Goal: Information Seeking & Learning: Learn about a topic

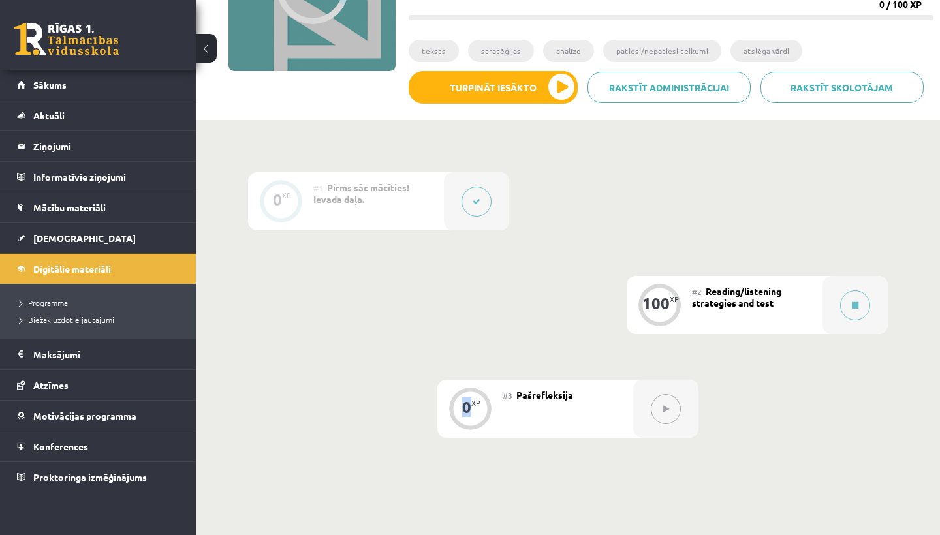
scroll to position [196, 0]
click at [403, 214] on div "#1 Pirms sāc mācīties! Ievada daļa." at bounding box center [378, 201] width 131 height 58
click at [507, 202] on div at bounding box center [476, 201] width 65 height 58
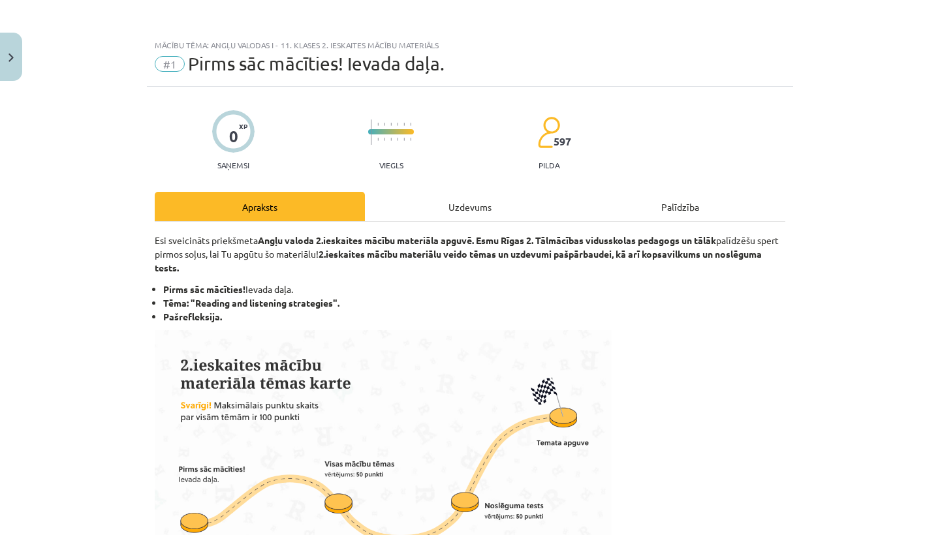
click at [485, 202] on div "Mācību tēma: Angļu valodas i - 11. klases 2. ieskaites mācību materiāls #1 Pirm…" at bounding box center [470, 267] width 940 height 535
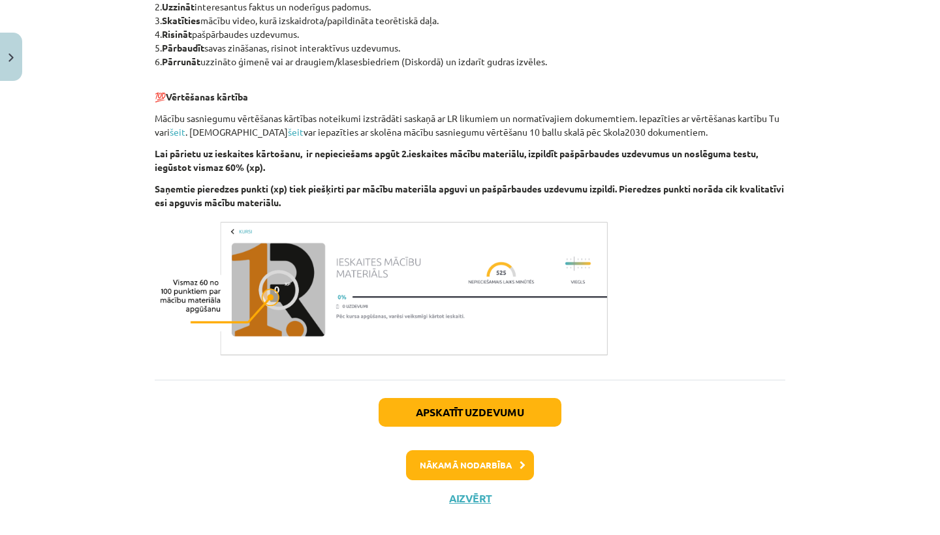
scroll to position [650, 0]
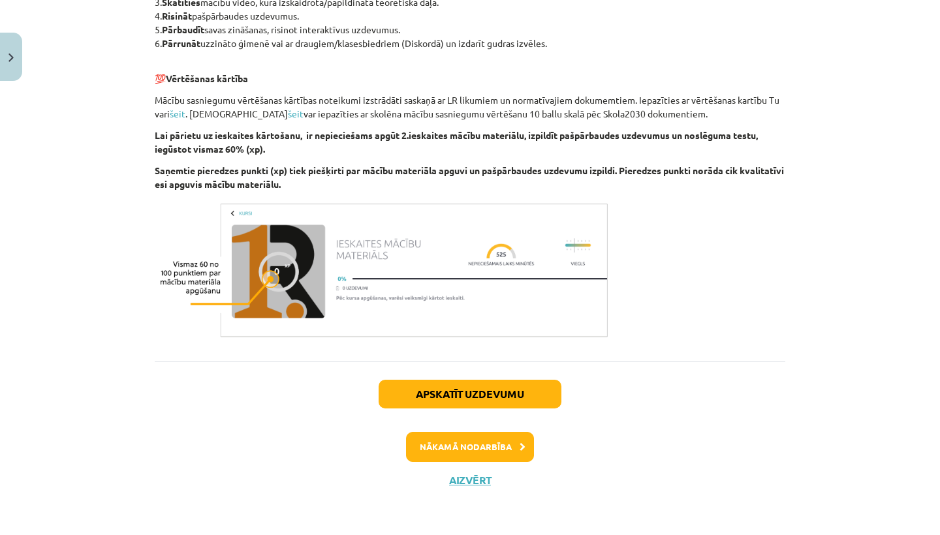
drag, startPoint x: 485, startPoint y: 205, endPoint x: 322, endPoint y: 521, distance: 356.4
click at [322, 521] on div "Mācību tēma: Angļu valodas i - 11. klases 2. ieskaites mācību materiāls #1 Pirm…" at bounding box center [470, 267] width 940 height 535
click at [469, 389] on button "Apskatīt uzdevumu" at bounding box center [469, 394] width 183 height 29
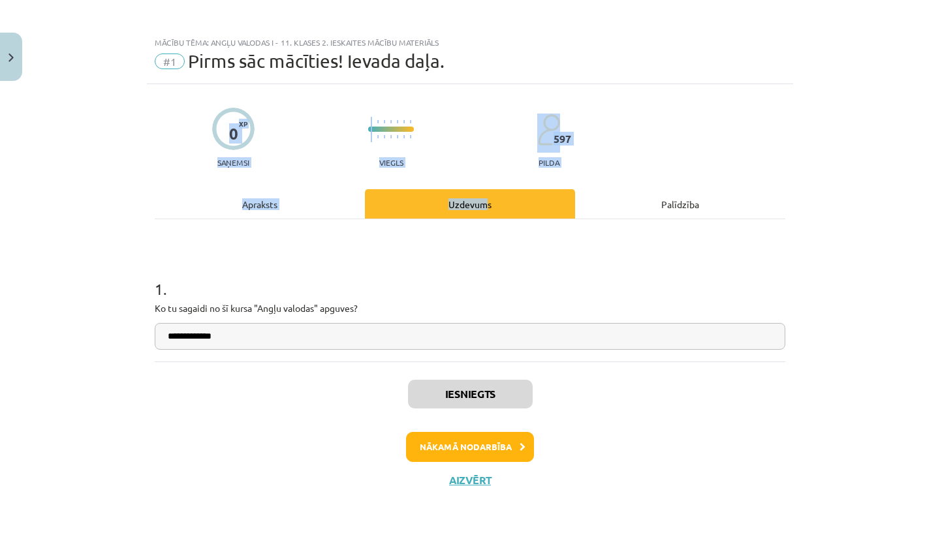
click at [466, 455] on button "Nākamā nodarbība" at bounding box center [470, 447] width 128 height 30
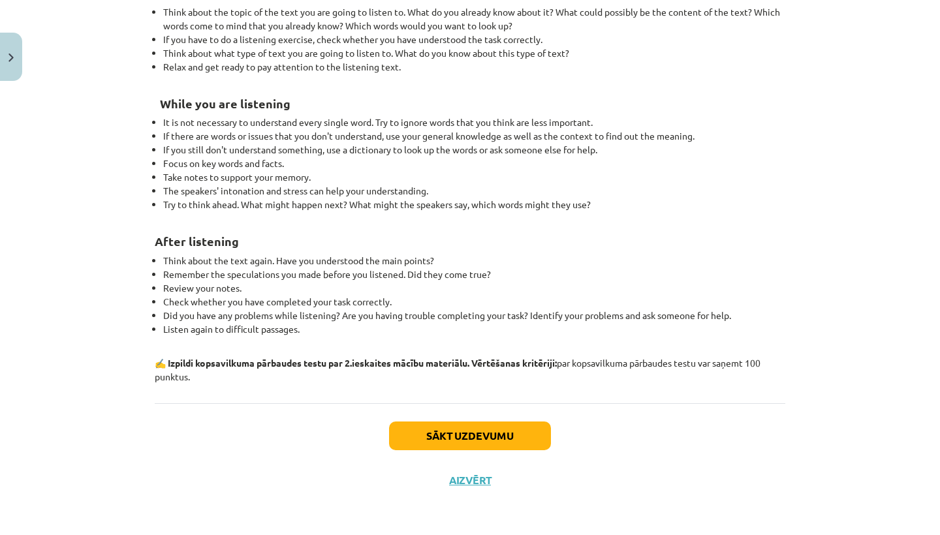
scroll to position [328, 0]
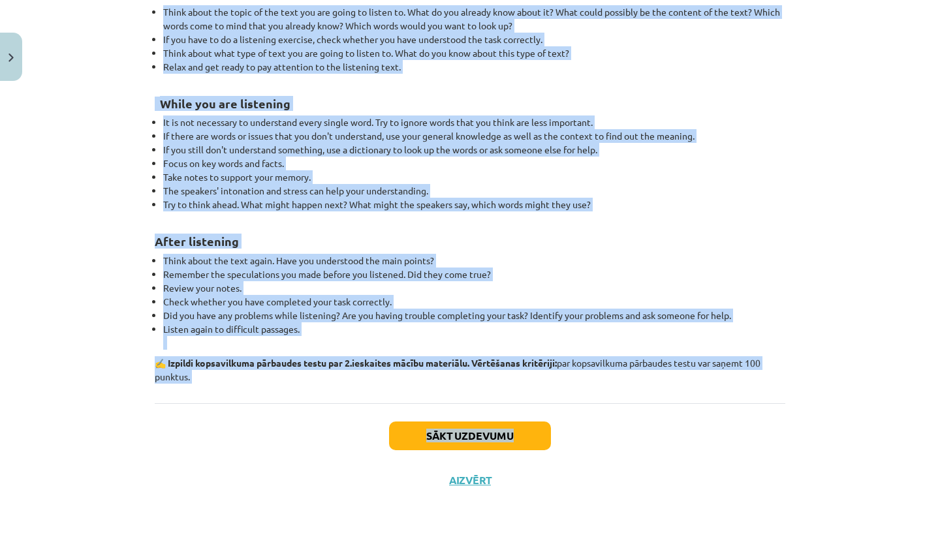
drag, startPoint x: 607, startPoint y: 285, endPoint x: 484, endPoint y: 444, distance: 201.9
click at [482, 427] on button "Sākt uzdevumu" at bounding box center [470, 436] width 162 height 29
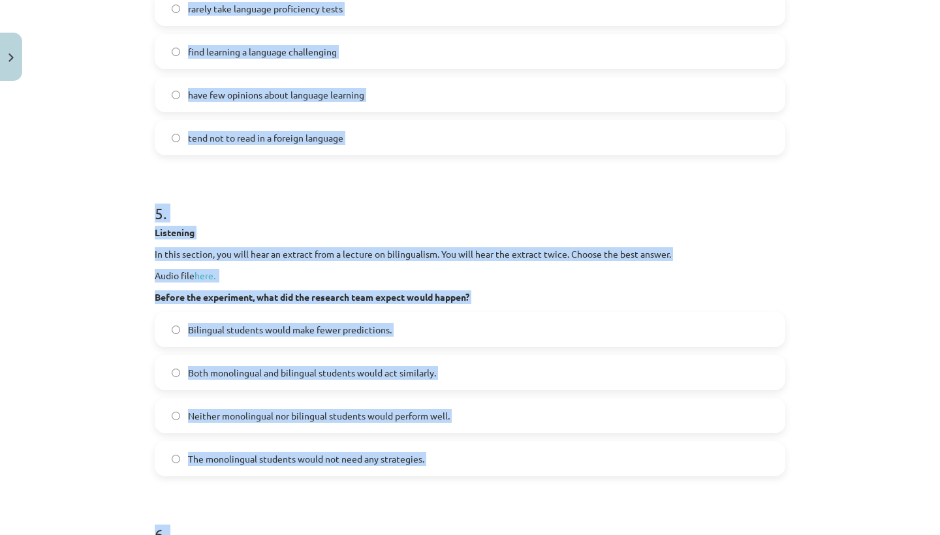
scroll to position [33, 0]
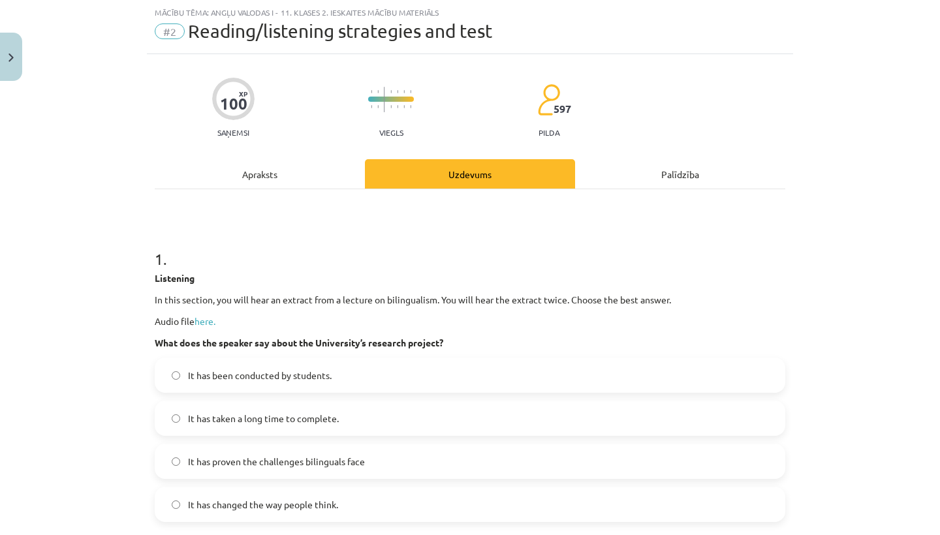
click at [677, 229] on h1 "1 ." at bounding box center [470, 247] width 630 height 40
click at [664, 95] on div "100 XP Saņemsi Viegls 597 pilda" at bounding box center [470, 103] width 630 height 67
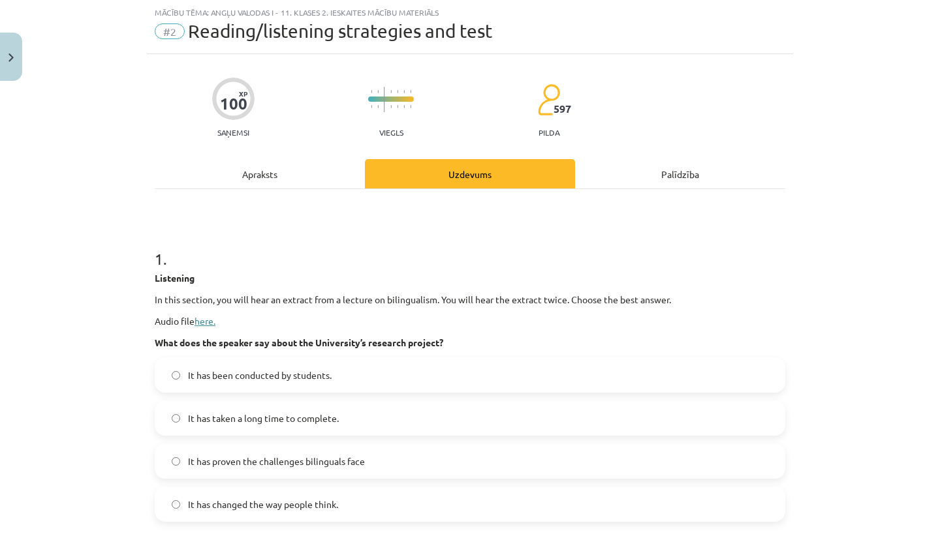
click at [204, 321] on link "here." at bounding box center [204, 321] width 21 height 12
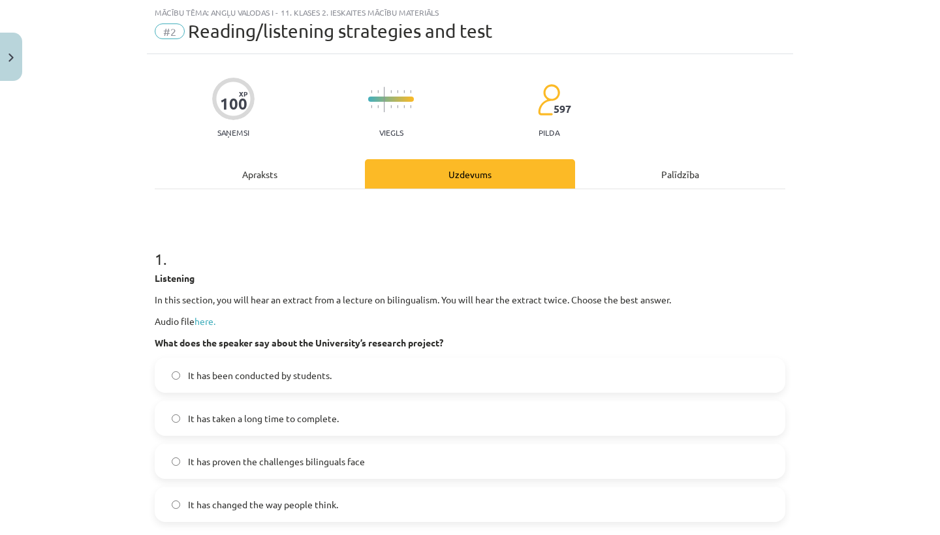
click at [564, 33] on div "#2 Reading/listening strategies and test" at bounding box center [470, 31] width 630 height 21
click at [326, 459] on span "It has proven the challenges bilinguals face" at bounding box center [276, 462] width 177 height 14
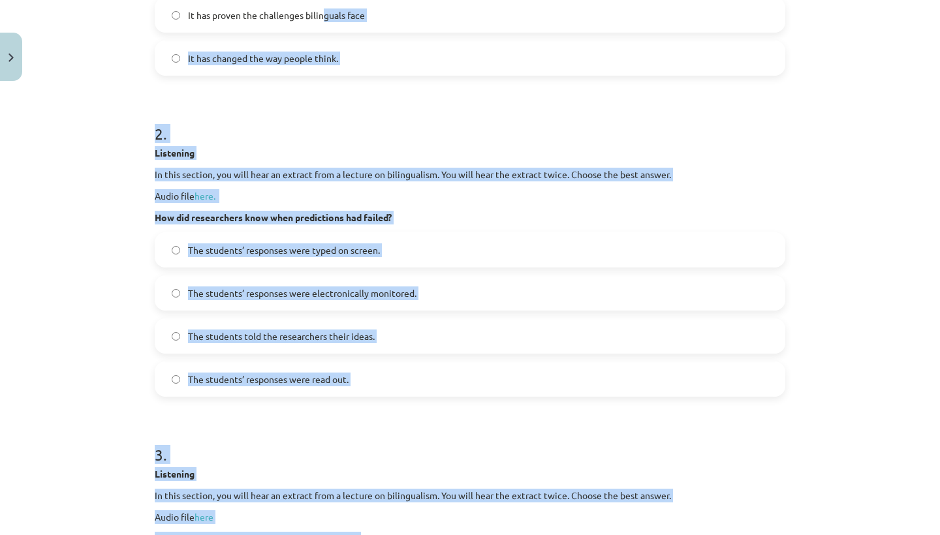
drag, startPoint x: 326, startPoint y: 461, endPoint x: 404, endPoint y: 517, distance: 96.7
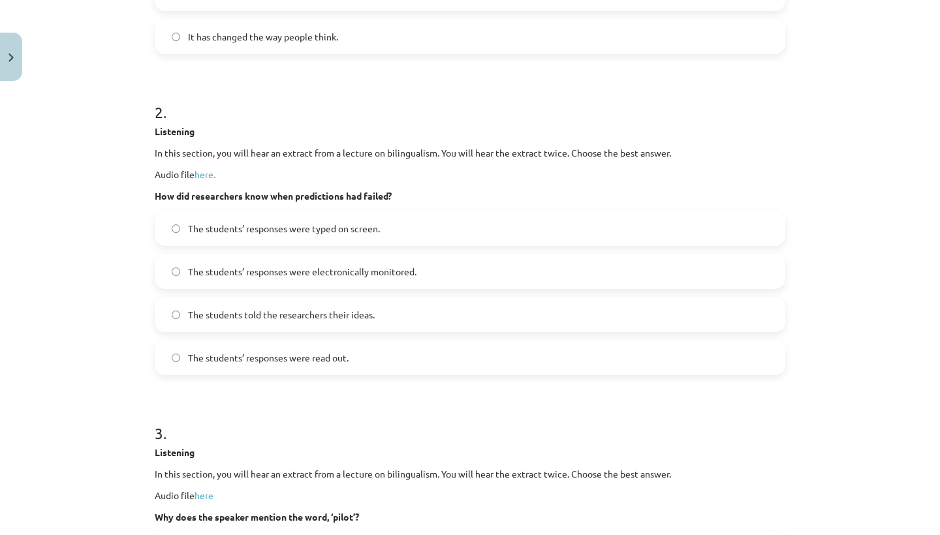
click at [120, 371] on div "Mācību tēma: Angļu valodas i - 11. klases 2. ieskaites mācību materiāls #2 Read…" at bounding box center [470, 267] width 940 height 535
click at [217, 274] on span "The students’ responses were electronically monitored." at bounding box center [302, 272] width 228 height 14
click at [200, 189] on div "Listening In this section, you will hear an extract from a lecture on bilingual…" at bounding box center [470, 164] width 630 height 78
click at [202, 178] on link "here." at bounding box center [204, 174] width 21 height 12
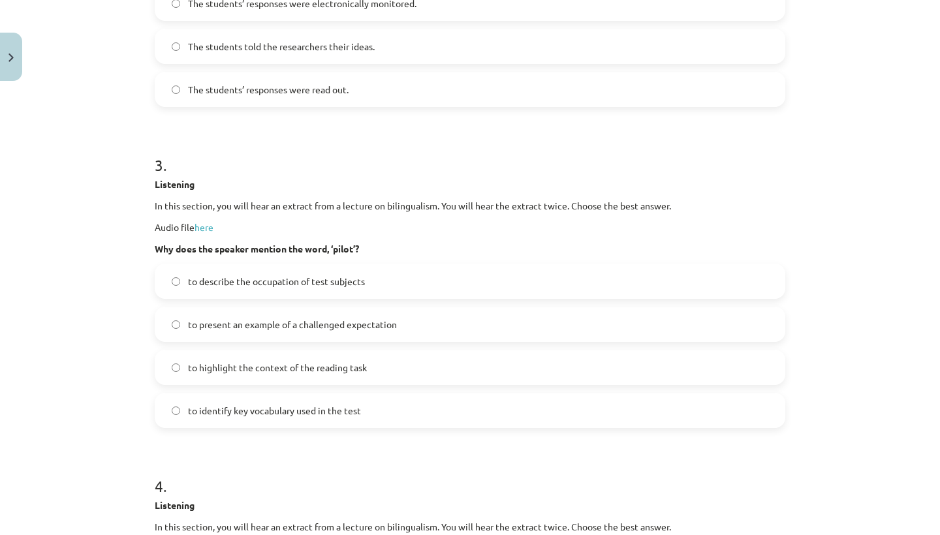
drag, startPoint x: 403, startPoint y: 230, endPoint x: 411, endPoint y: 531, distance: 300.9
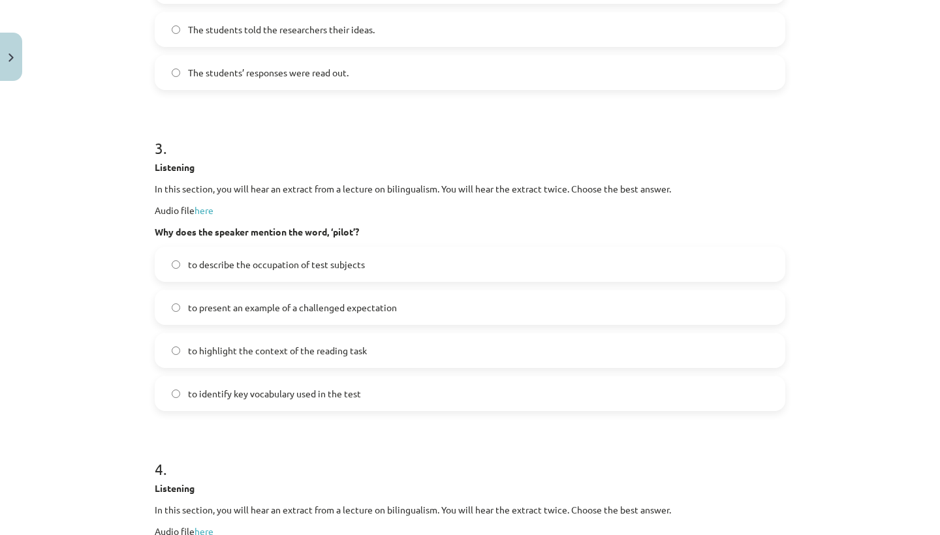
click at [376, 472] on h1 "4 ." at bounding box center [470, 457] width 630 height 40
click at [431, 301] on label "to present an example of a challenged expectation" at bounding box center [470, 307] width 628 height 33
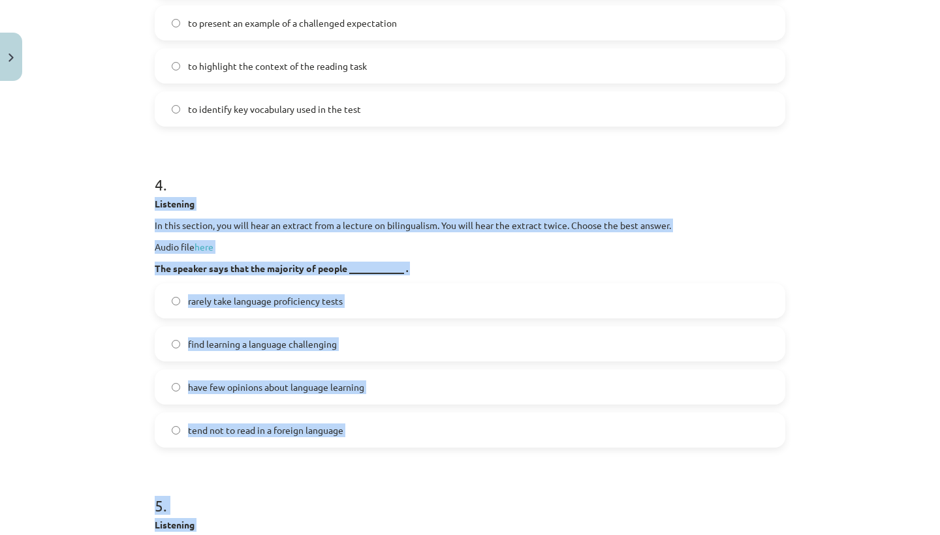
drag, startPoint x: 387, startPoint y: 460, endPoint x: 390, endPoint y: 526, distance: 66.0
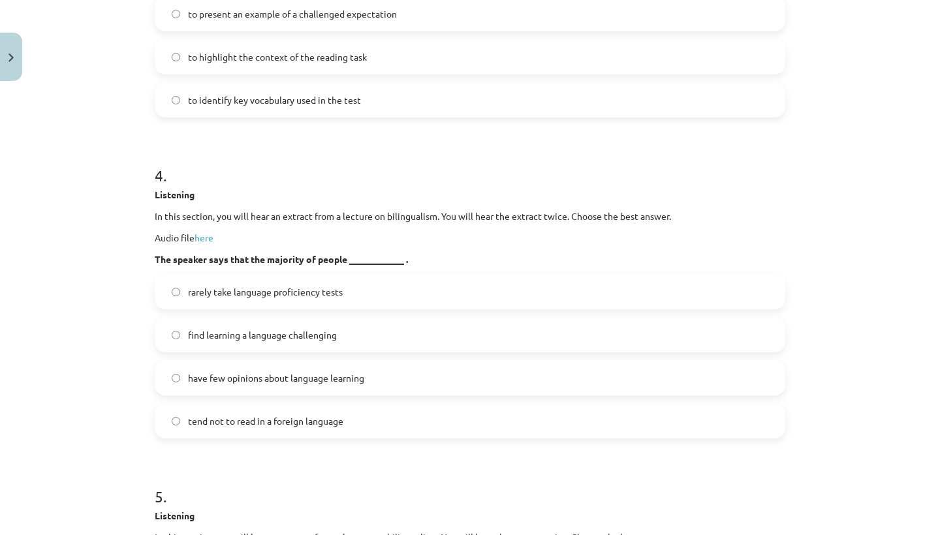
click at [364, 465] on h1 "5 ." at bounding box center [470, 485] width 630 height 40
click at [369, 424] on label "tend not to read in a foreign language" at bounding box center [470, 421] width 628 height 33
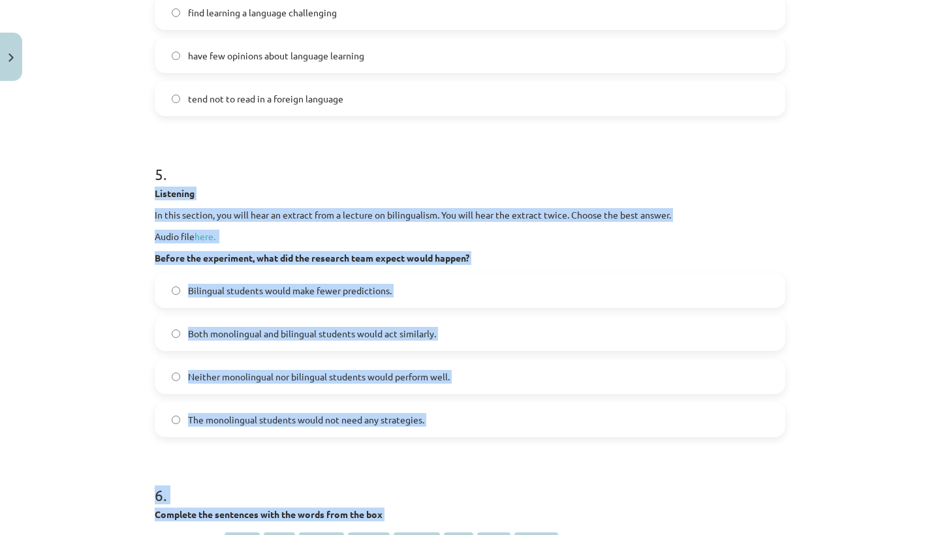
drag, startPoint x: 210, startPoint y: 498, endPoint x: 221, endPoint y: 534, distance: 38.2
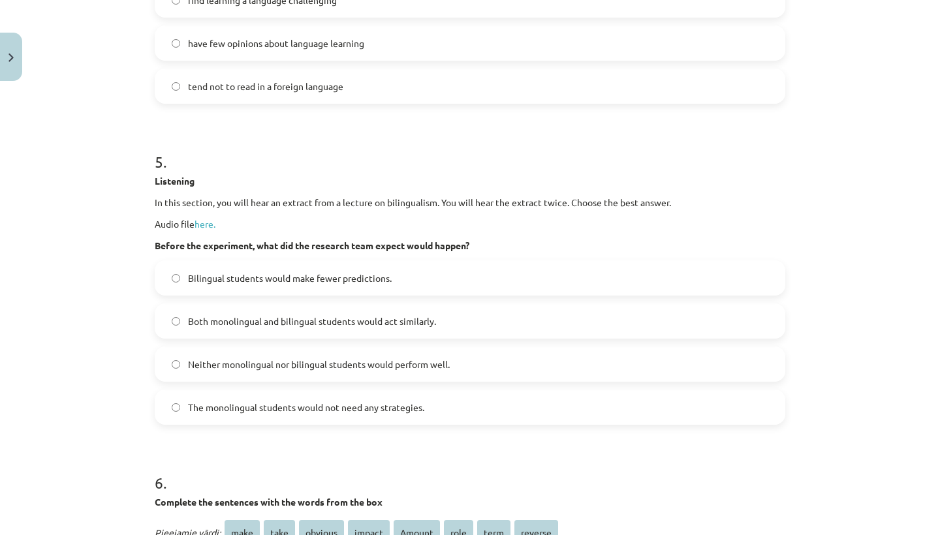
drag, startPoint x: 253, startPoint y: 451, endPoint x: 243, endPoint y: 450, distance: 9.9
click at [249, 451] on h1 "6 ." at bounding box center [470, 471] width 630 height 40
click at [311, 273] on span "Bilingual students would make fewer predictions." at bounding box center [290, 278] width 204 height 14
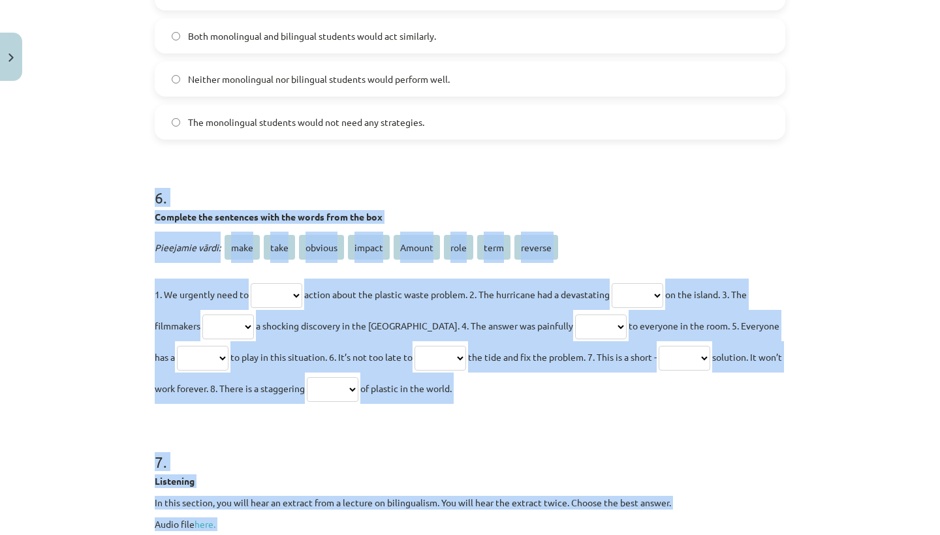
drag, startPoint x: 310, startPoint y: 472, endPoint x: 312, endPoint y: 534, distance: 62.7
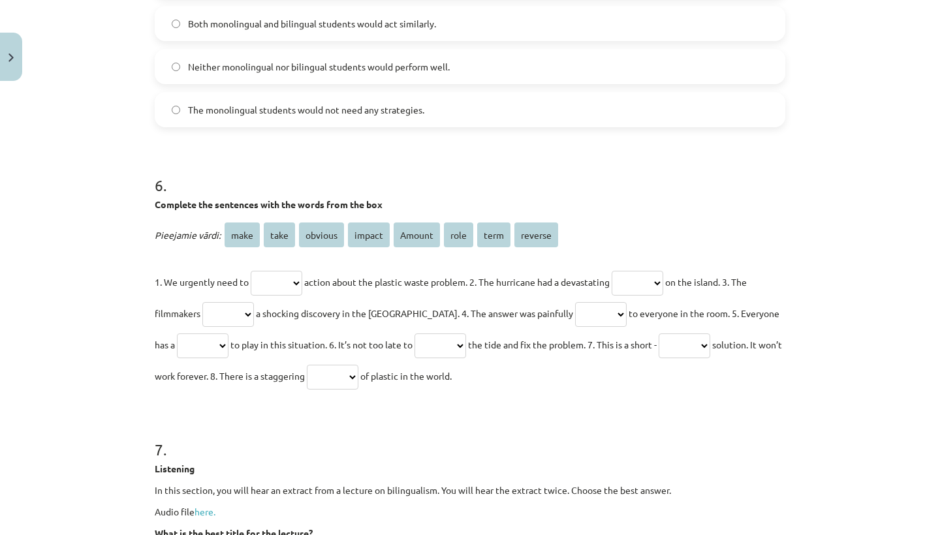
click at [80, 335] on div "Mācību tēma: Angļu valodas i - 11. klases 2. ieskaites mācību materiāls #2 Read…" at bounding box center [470, 267] width 940 height 535
select select "****"
select select "******"
select select "****"
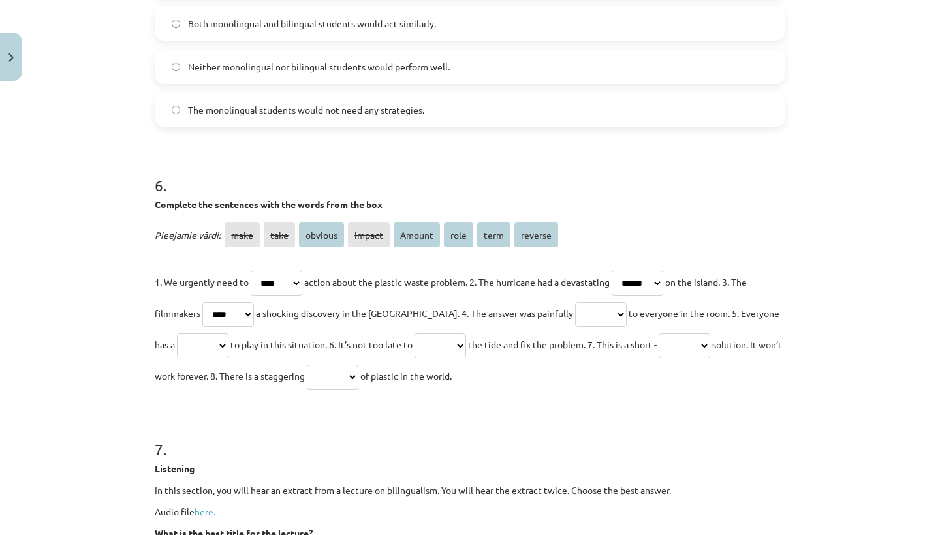
select select "*******"
select select "****"
select select "*******"
select select "****"
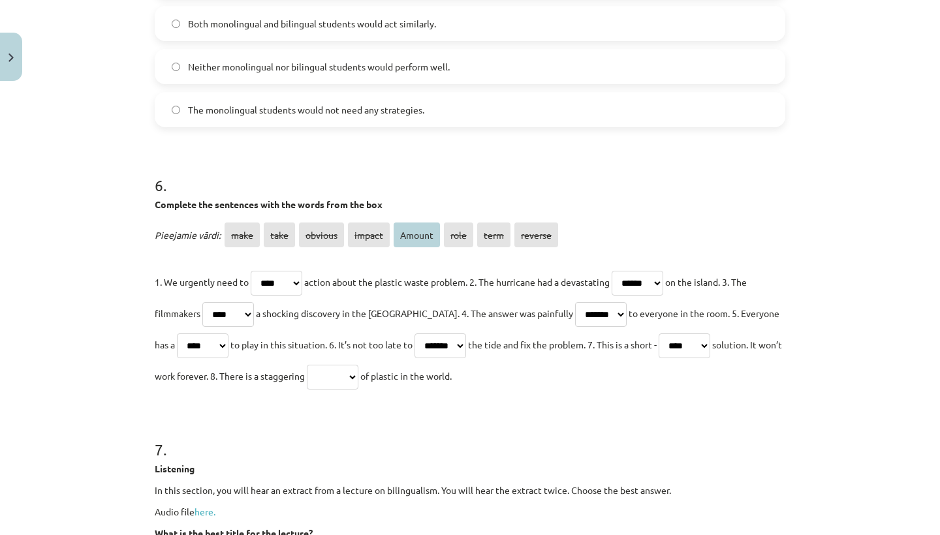
select select "******"
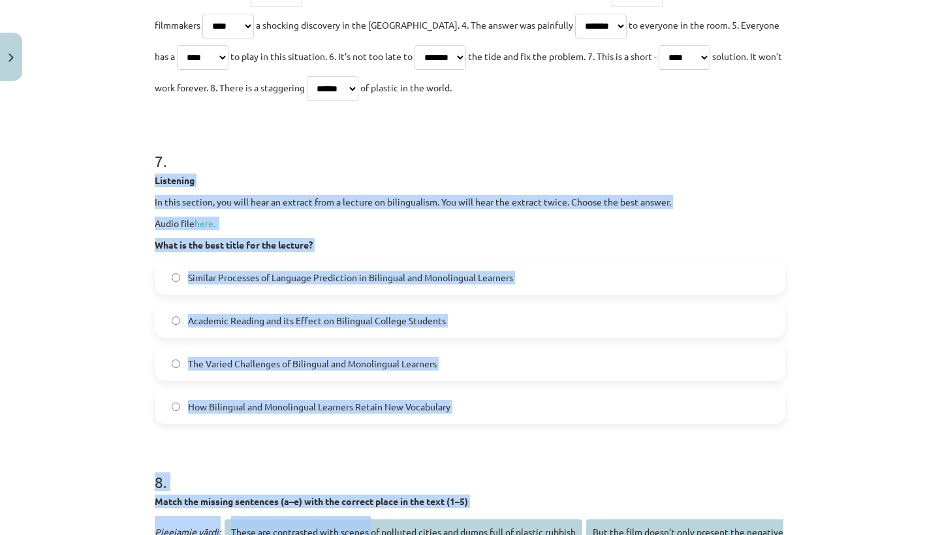
drag, startPoint x: 374, startPoint y: 459, endPoint x: 373, endPoint y: 534, distance: 75.7
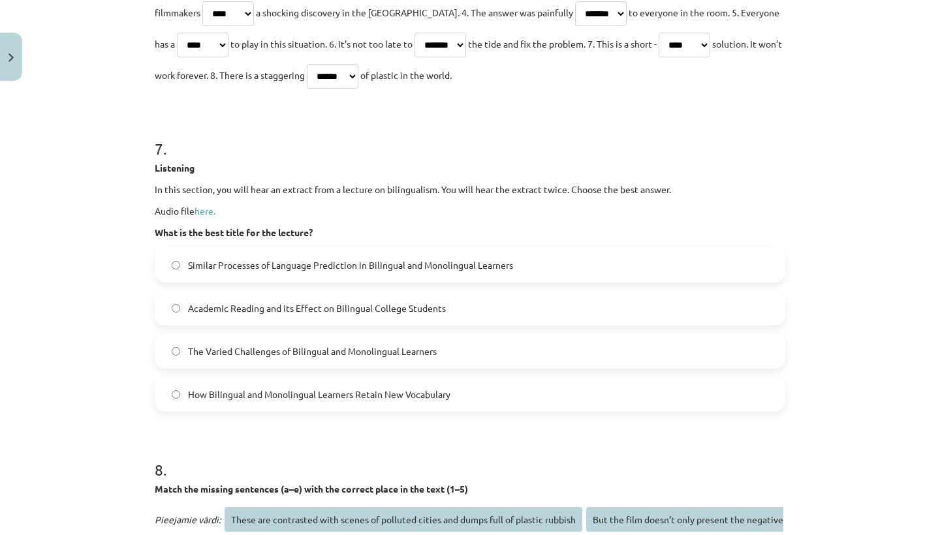
click at [82, 386] on div "Mācību tēma: Angļu valodas i - 11. klases 2. ieskaites mācību materiāls #2 Read…" at bounding box center [470, 267] width 940 height 535
click at [264, 393] on span "How Bilingual and Monolingual Learners Retain New Vocabulary" at bounding box center [319, 395] width 262 height 14
click at [264, 348] on span "The Varied Challenges of Bilingual and Monolingual Learners" at bounding box center [312, 352] width 249 height 14
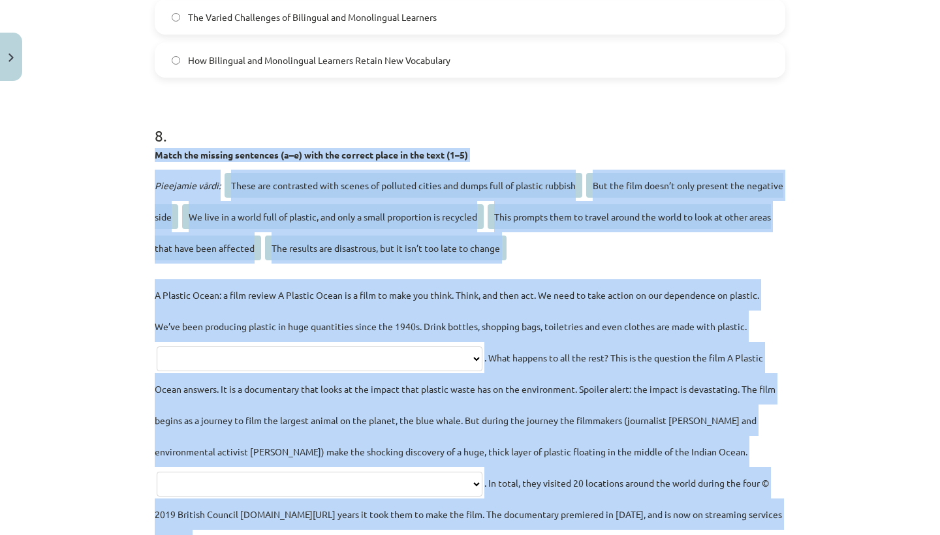
drag, startPoint x: 287, startPoint y: 469, endPoint x: 294, endPoint y: 534, distance: 65.6
click at [294, 534] on div "**********" at bounding box center [470, 473] width 630 height 739
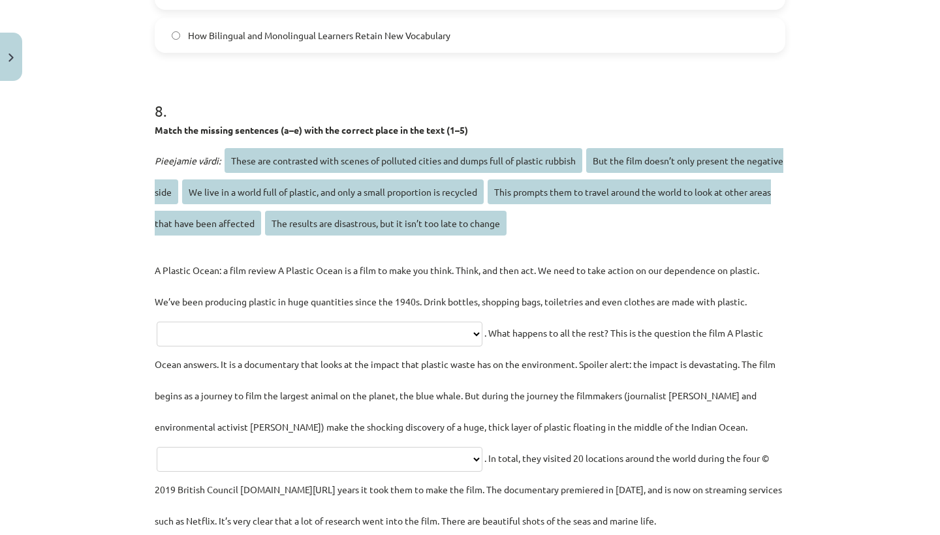
click at [48, 473] on div "Mācību tēma: Angļu valodas i - 11. klases 2. ieskaites mācību materiāls #2 Read…" at bounding box center [470, 267] width 940 height 535
select select "**********"
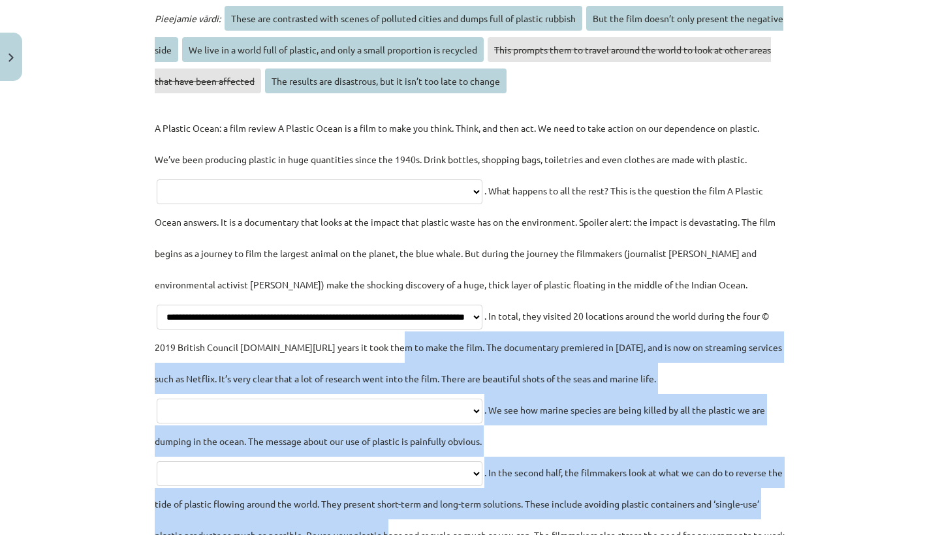
drag, startPoint x: 492, startPoint y: 494, endPoint x: 502, endPoint y: 529, distance: 36.8
click at [502, 530] on p "**********" at bounding box center [470, 394] width 630 height 564
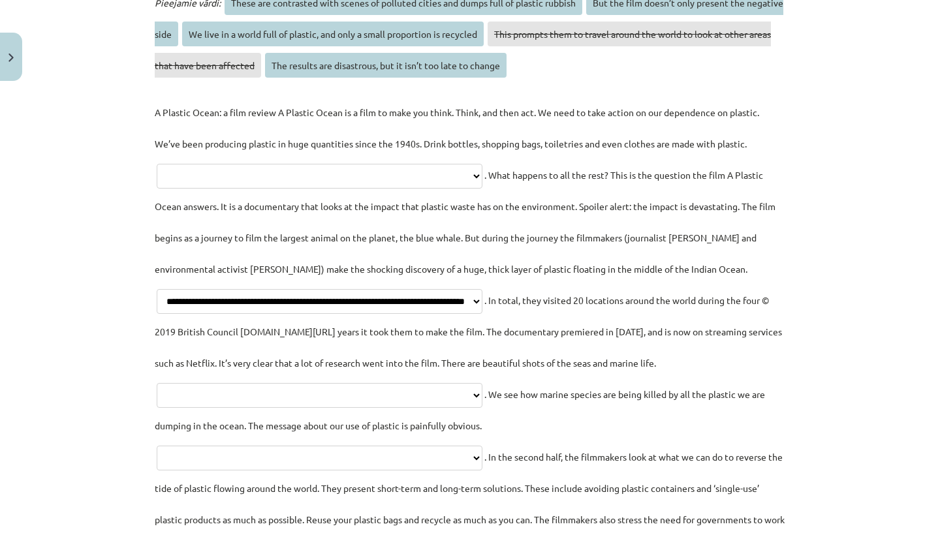
drag, startPoint x: 838, startPoint y: 198, endPoint x: 838, endPoint y: 189, distance: 9.1
click at [838, 196] on div "Mācību tēma: Angļu valodas i - 11. klases 2. ieskaites mācību materiāls #2 Read…" at bounding box center [470, 267] width 940 height 535
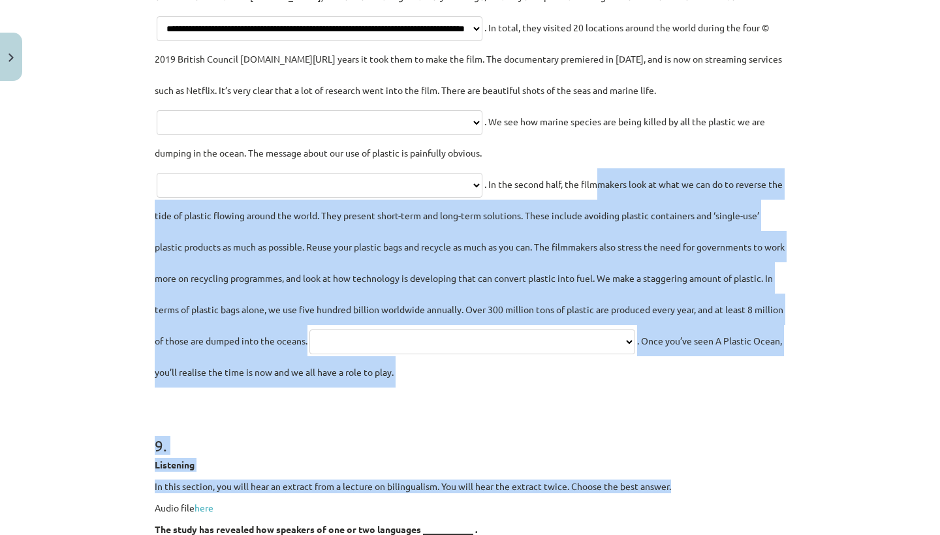
scroll to position [2825, 0]
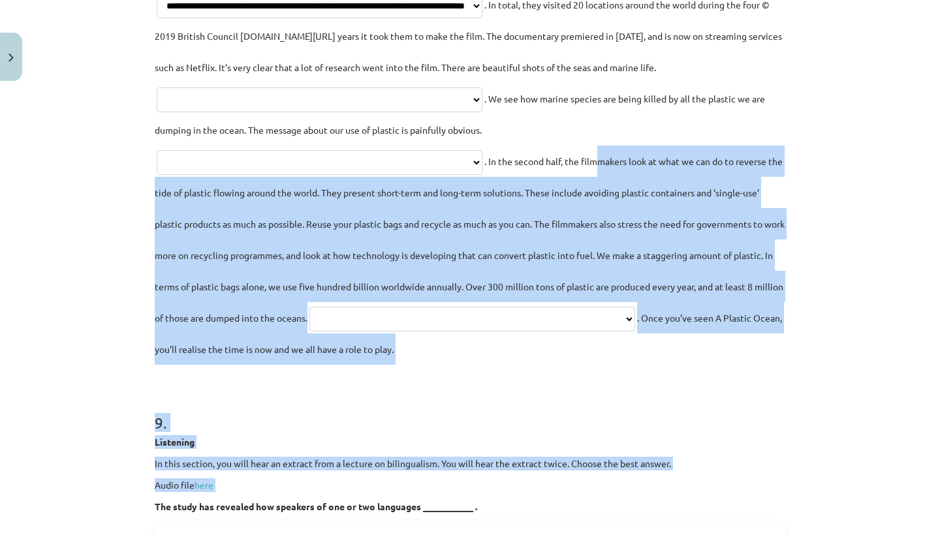
drag, startPoint x: 672, startPoint y: 440, endPoint x: 685, endPoint y: 528, distance: 89.0
click at [685, 528] on form "1 . Listening In this section, you will hear an extract from a lecture on bilin…" at bounding box center [470, 179] width 630 height 5489
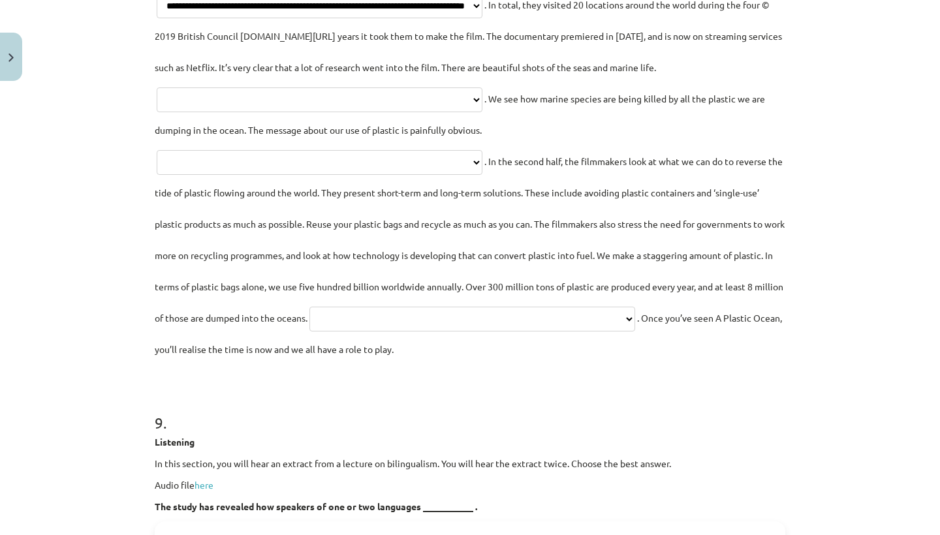
click at [750, 431] on h1 "9 ." at bounding box center [470, 411] width 630 height 40
click at [542, 341] on p "**********" at bounding box center [470, 83] width 630 height 564
select select "**********"
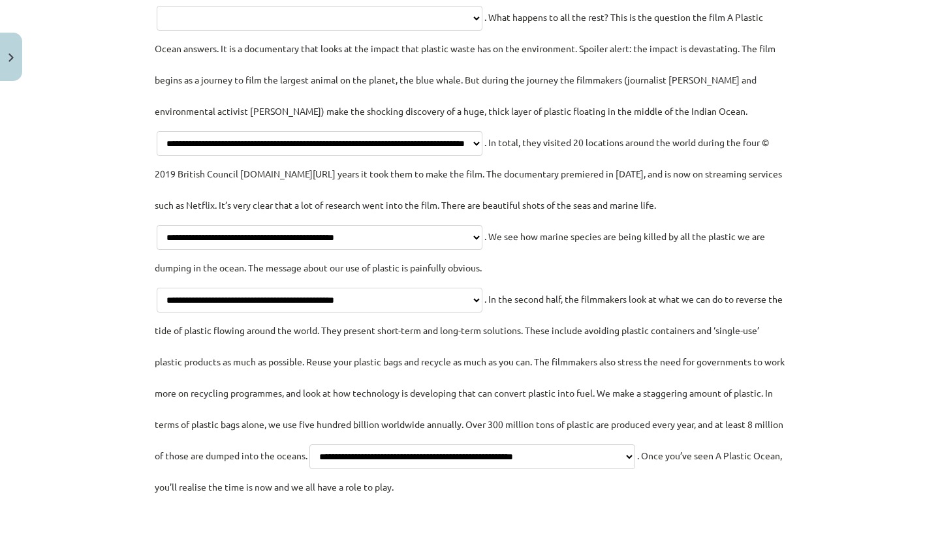
drag, startPoint x: 675, startPoint y: 384, endPoint x: 700, endPoint y: -8, distance: 392.3
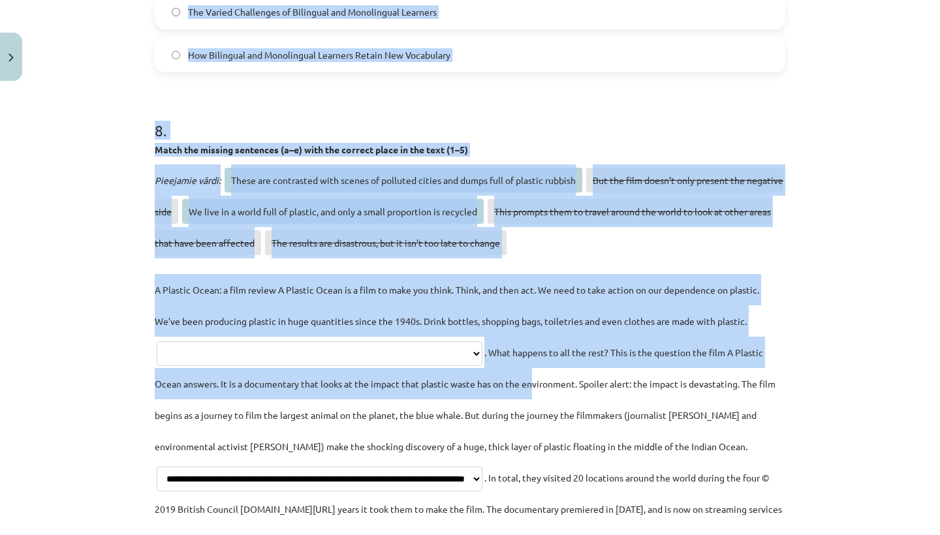
scroll to position [2091, 0]
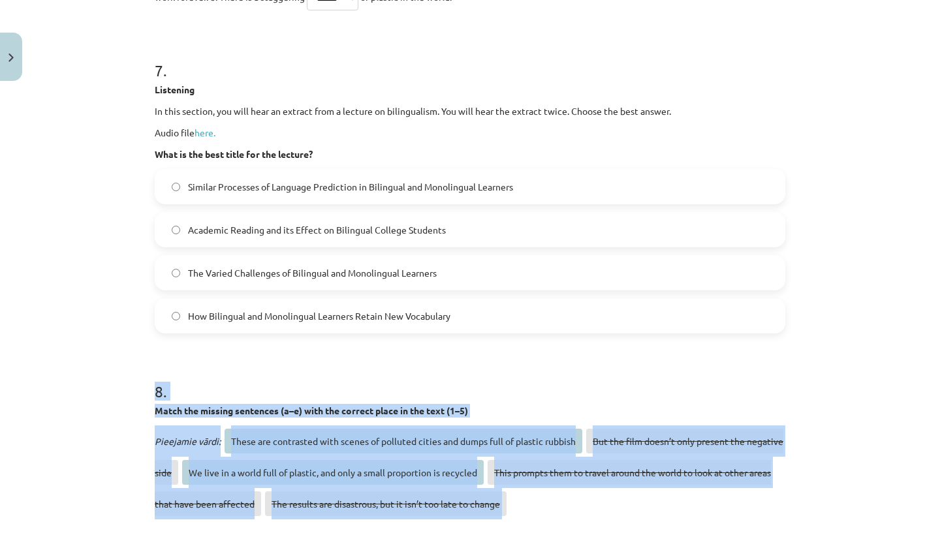
drag, startPoint x: 588, startPoint y: 50, endPoint x: 512, endPoint y: 356, distance: 315.9
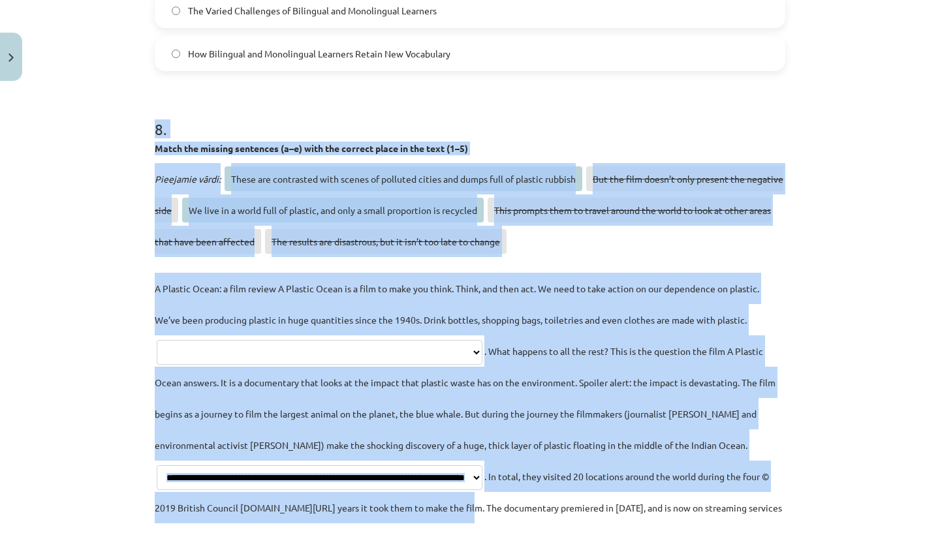
drag, startPoint x: 521, startPoint y: 363, endPoint x: 557, endPoint y: 534, distance: 174.7
click at [557, 534] on div "**********" at bounding box center [470, 466] width 630 height 739
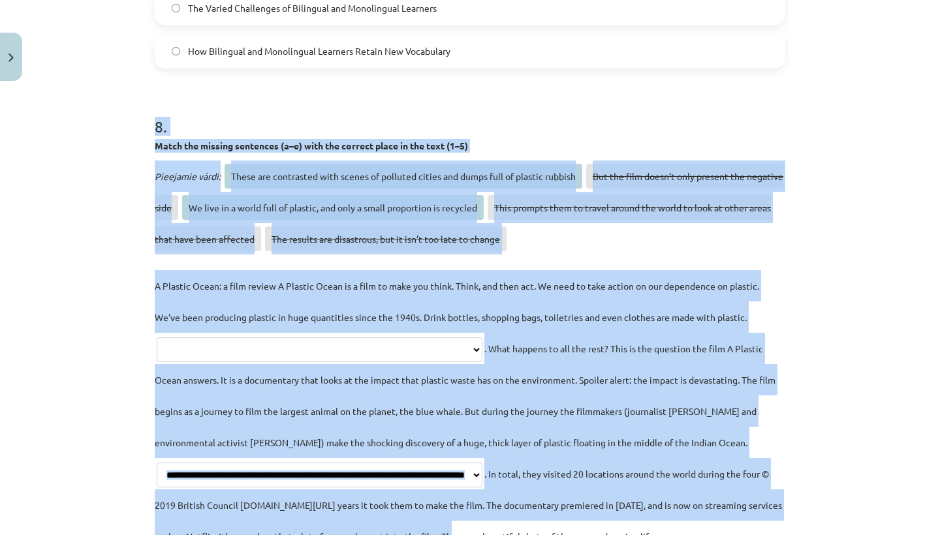
scroll to position [2356, 0]
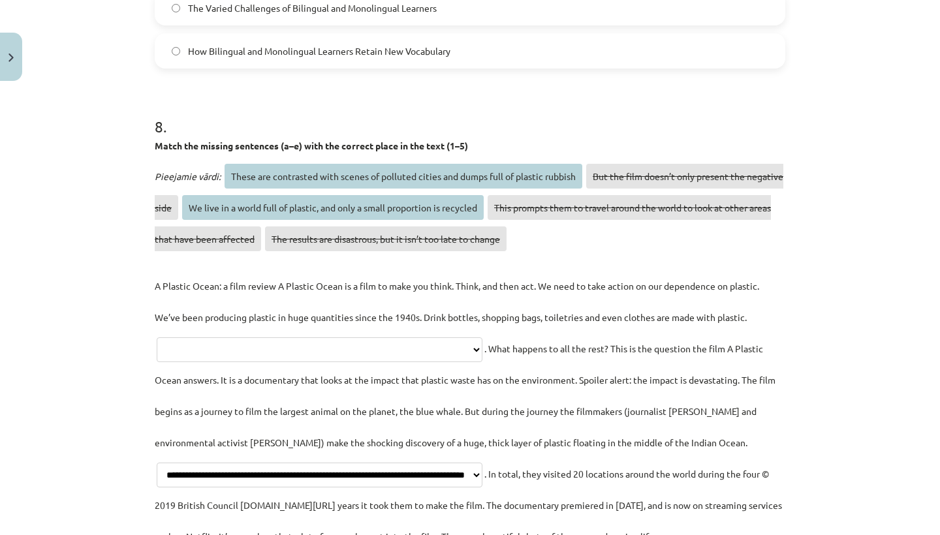
select select "**********"
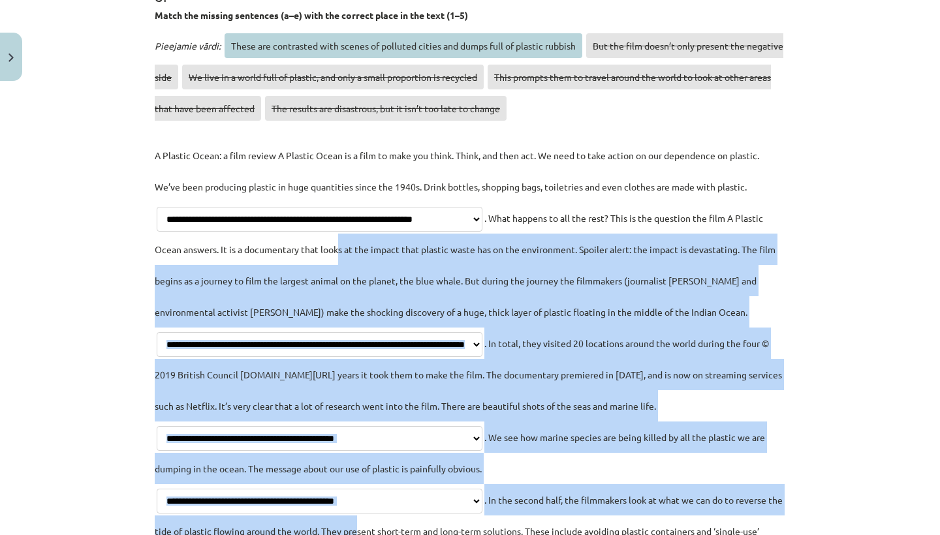
scroll to position [2523, 0]
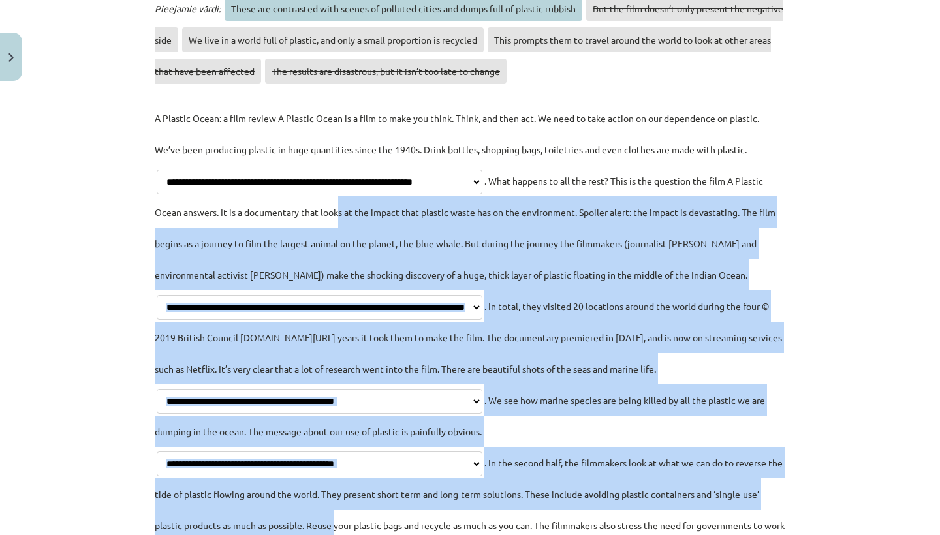
drag, startPoint x: 397, startPoint y: 380, endPoint x: 446, endPoint y: 534, distance: 161.4
click at [446, 534] on p "**********" at bounding box center [470, 384] width 630 height 564
select select "**********"
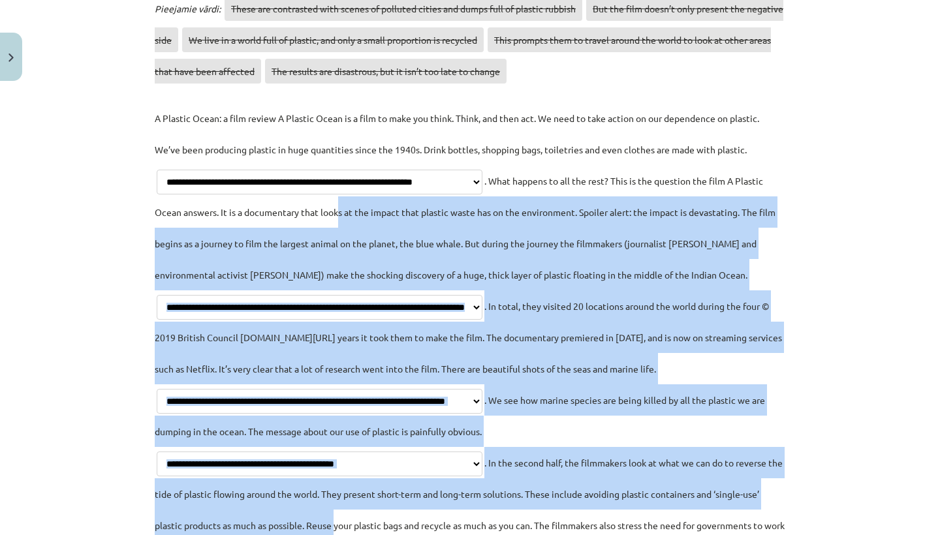
click at [619, 378] on p "**********" at bounding box center [470, 384] width 630 height 564
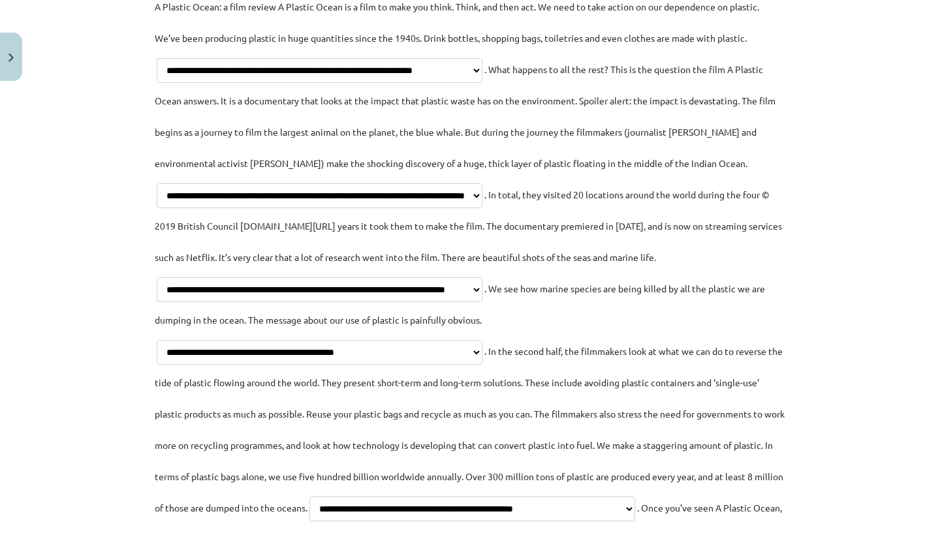
scroll to position [2651, 0]
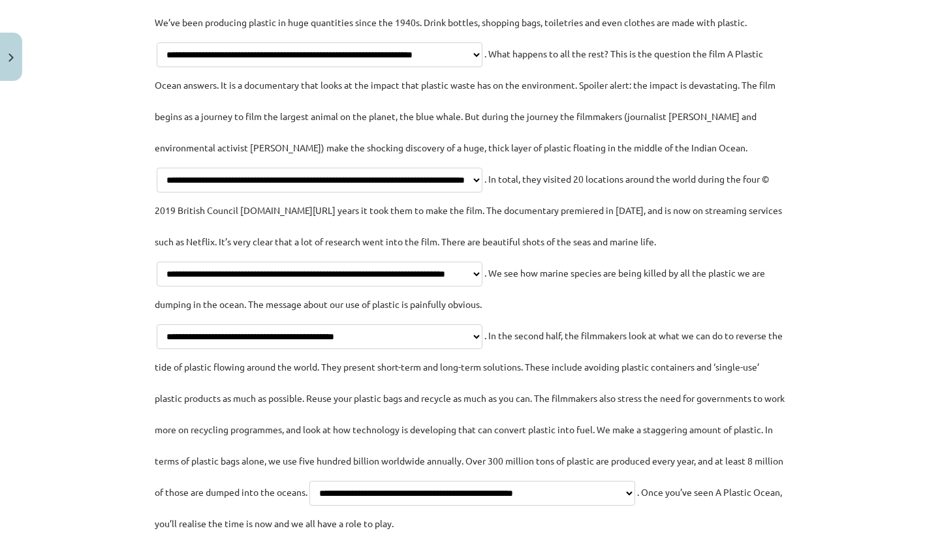
drag, startPoint x: 568, startPoint y: 385, endPoint x: 577, endPoint y: 486, distance: 101.5
click at [577, 486] on p "**********" at bounding box center [470, 257] width 630 height 564
click at [487, 328] on p "**********" at bounding box center [470, 257] width 630 height 564
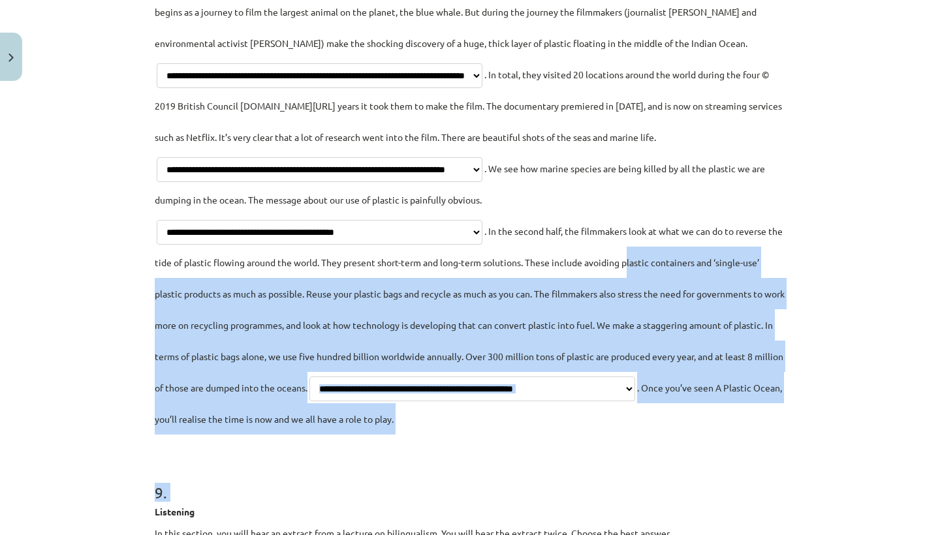
drag, startPoint x: 719, startPoint y: 354, endPoint x: 698, endPoint y: 534, distance: 182.0
click at [698, 534] on form "1 . Listening In this section, you will hear an extract from a lecture on bilin…" at bounding box center [470, 249] width 630 height 5489
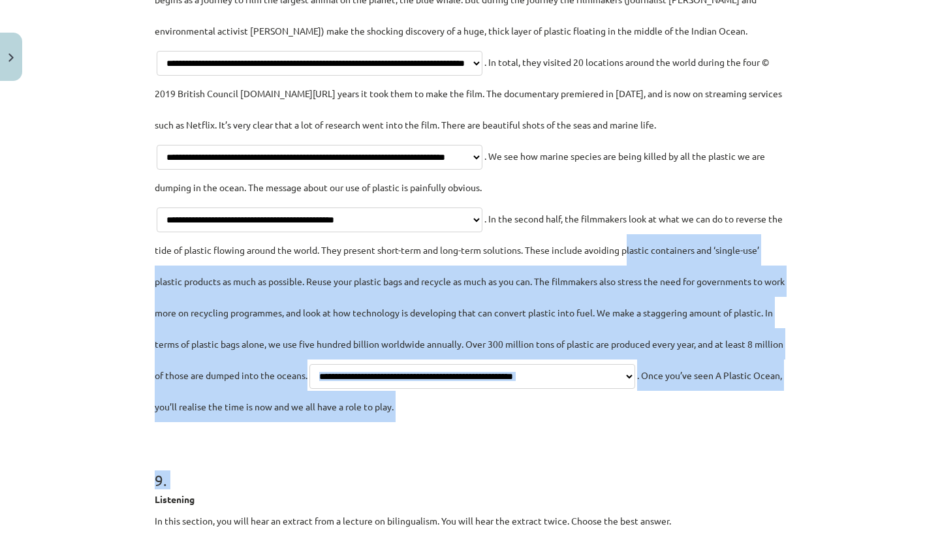
click at [700, 506] on p "Listening" at bounding box center [470, 500] width 630 height 14
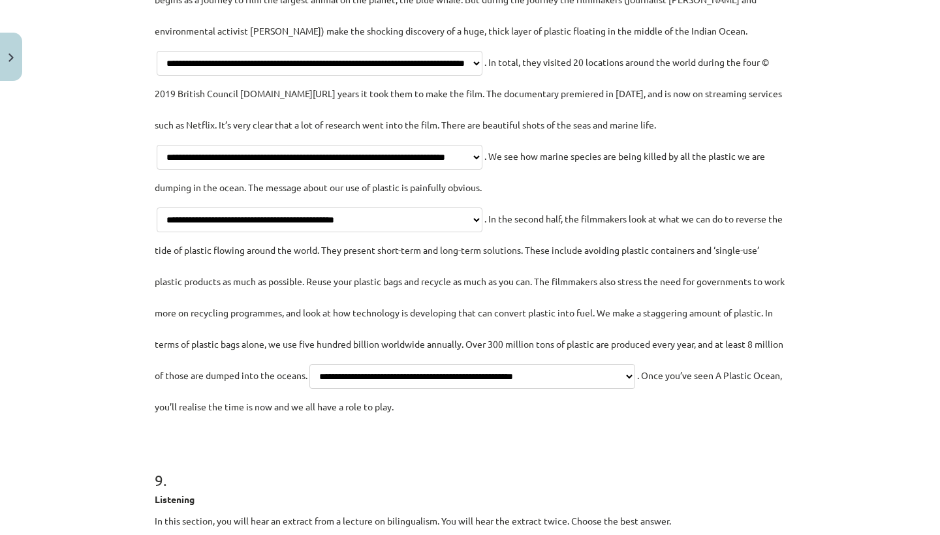
drag, startPoint x: 700, startPoint y: 534, endPoint x: 692, endPoint y: 531, distance: 9.3
click at [692, 506] on p "Listening" at bounding box center [470, 500] width 630 height 14
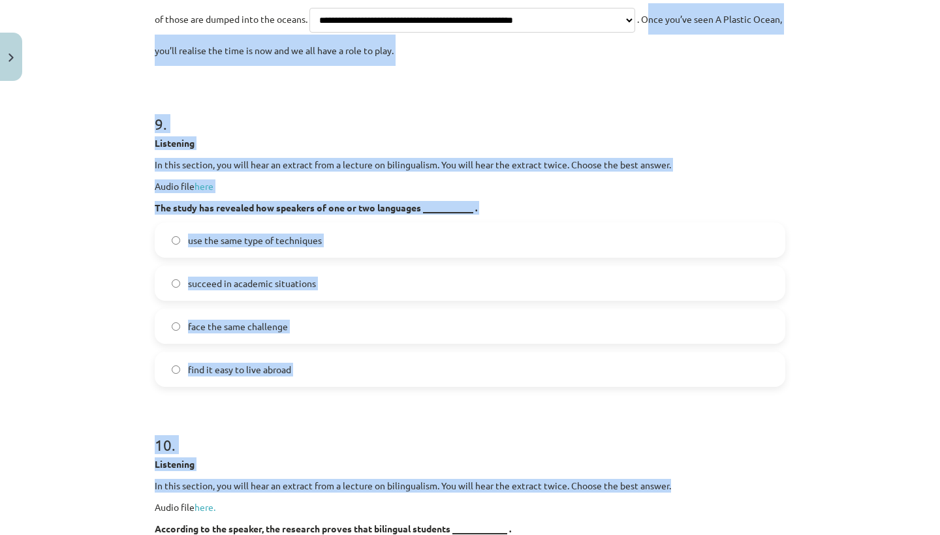
drag, startPoint x: 572, startPoint y: 404, endPoint x: 595, endPoint y: 534, distance: 132.5
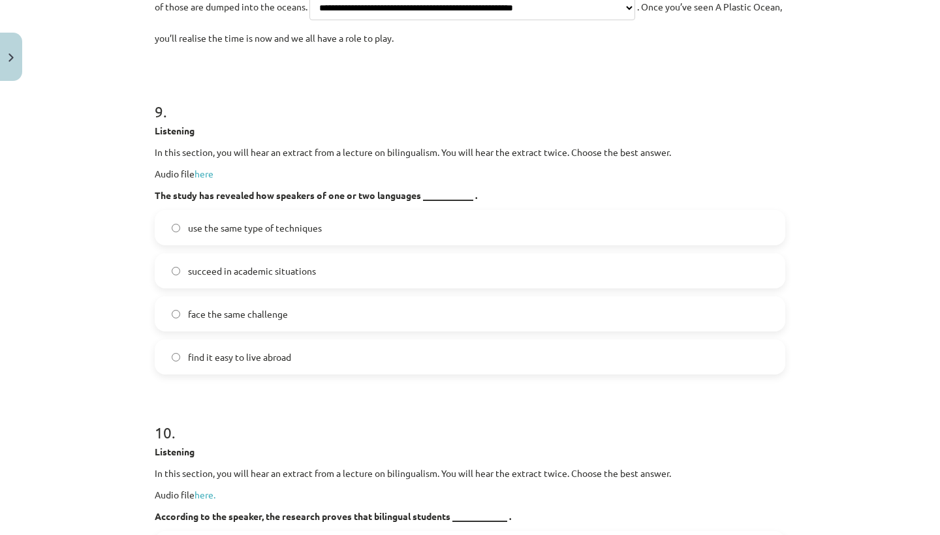
click at [57, 416] on div "Mācību tēma: Angļu valodas i - 11. klases 2. ieskaites mācību materiāls #2 Read…" at bounding box center [470, 267] width 940 height 535
click at [264, 321] on span "face the same challenge" at bounding box center [238, 314] width 100 height 14
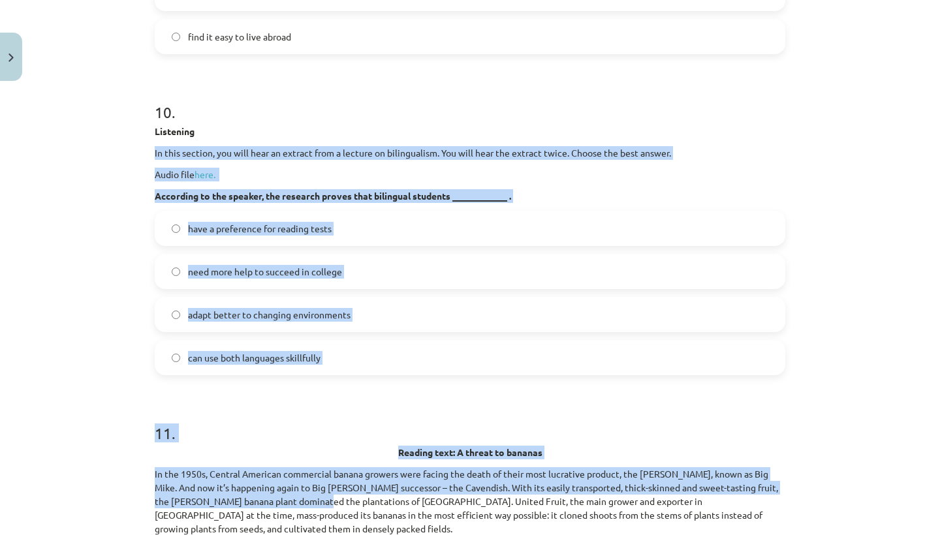
drag, startPoint x: 292, startPoint y: 491, endPoint x: 293, endPoint y: 534, distance: 43.1
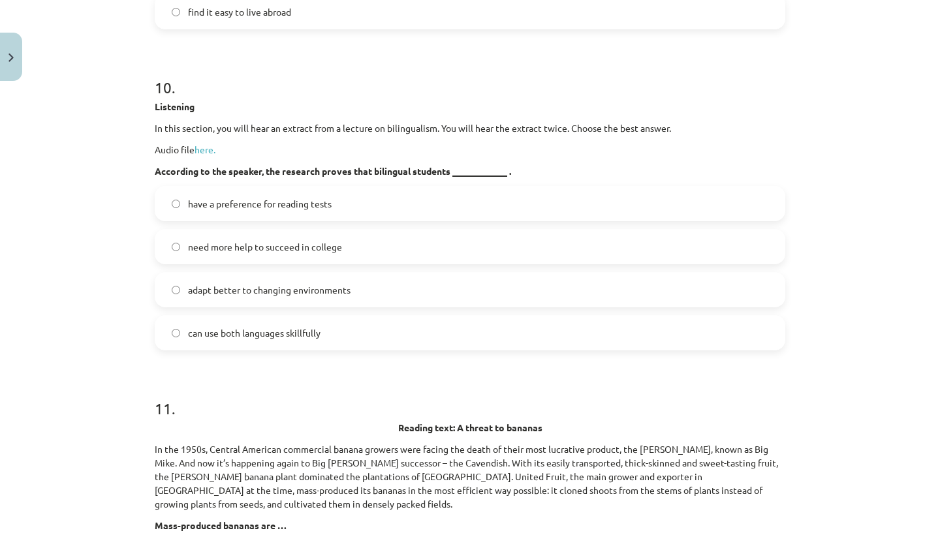
click at [78, 324] on div "Mācību tēma: Angļu valodas i - 11. klases 2. ieskaites mācību materiāls #2 Read…" at bounding box center [470, 267] width 940 height 535
click at [258, 211] on span "have a preference for reading tests" at bounding box center [260, 204] width 144 height 14
click at [278, 254] on span "need more help to succeed in college" at bounding box center [265, 247] width 154 height 14
click at [270, 220] on label "have a preference for reading tests" at bounding box center [470, 203] width 628 height 33
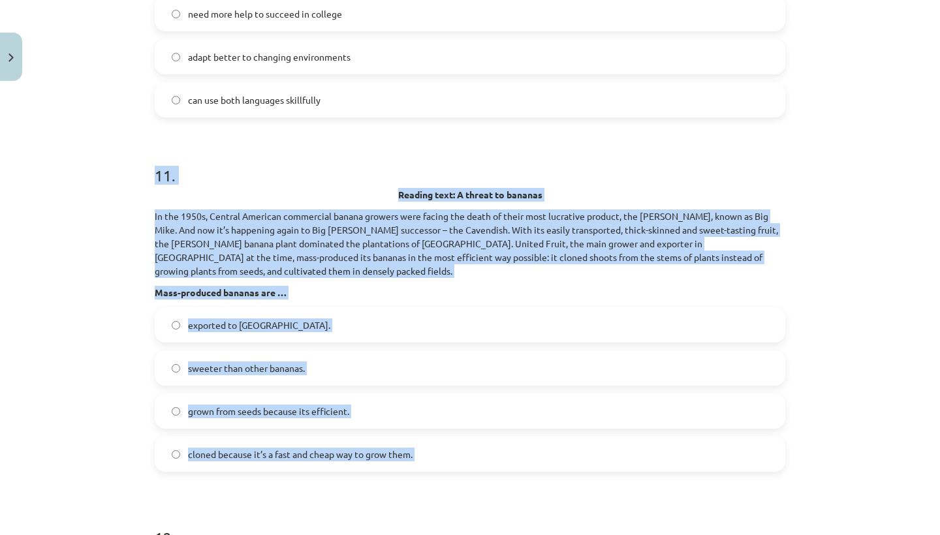
drag, startPoint x: 335, startPoint y: 420, endPoint x: 334, endPoint y: 534, distance: 114.2
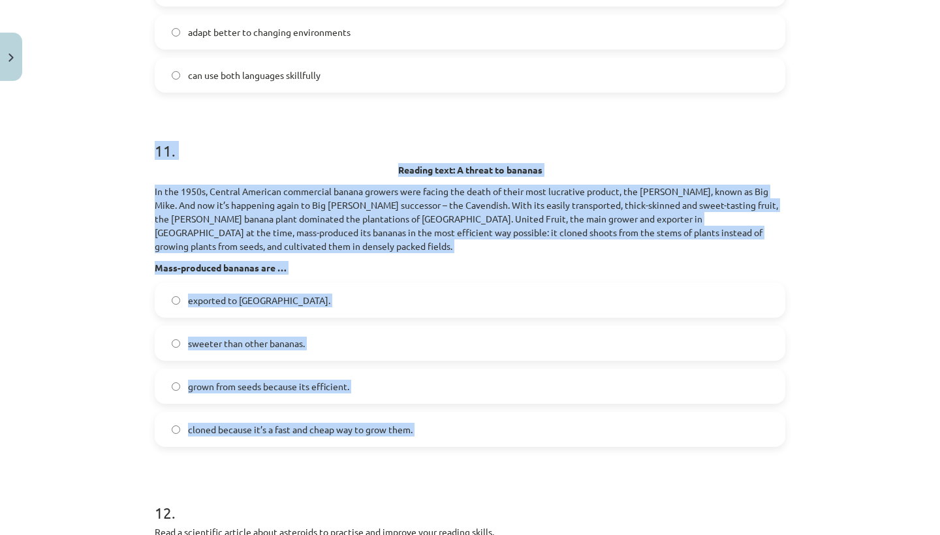
click at [307, 159] on h1 "11 ." at bounding box center [470, 139] width 630 height 40
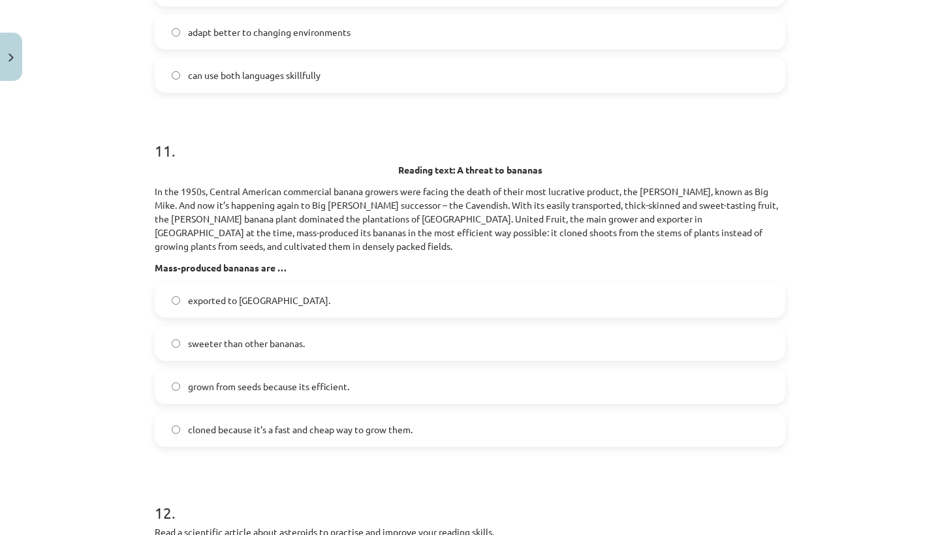
click at [382, 437] on span "cloned because it’s a fast and cheap way to grow them." at bounding box center [300, 430] width 224 height 14
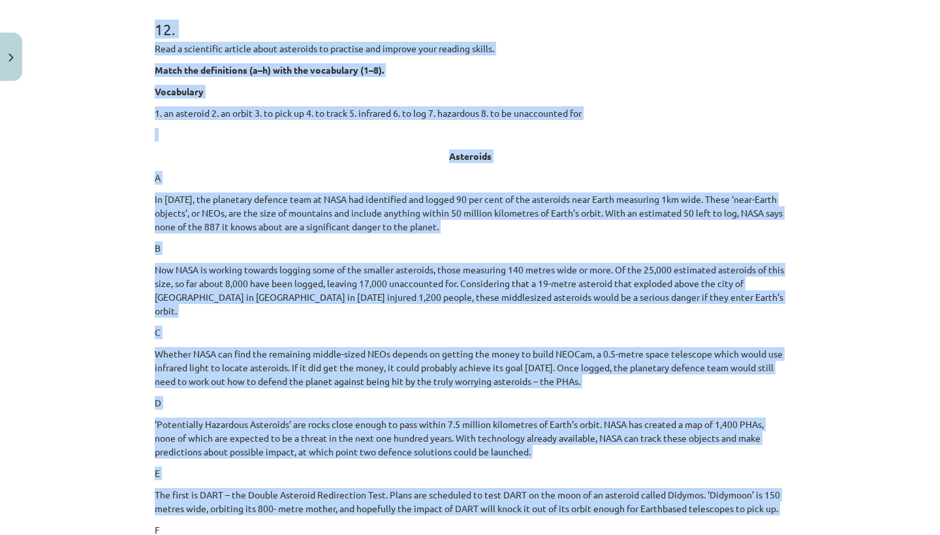
drag, startPoint x: 490, startPoint y: 363, endPoint x: 457, endPoint y: 534, distance: 174.8
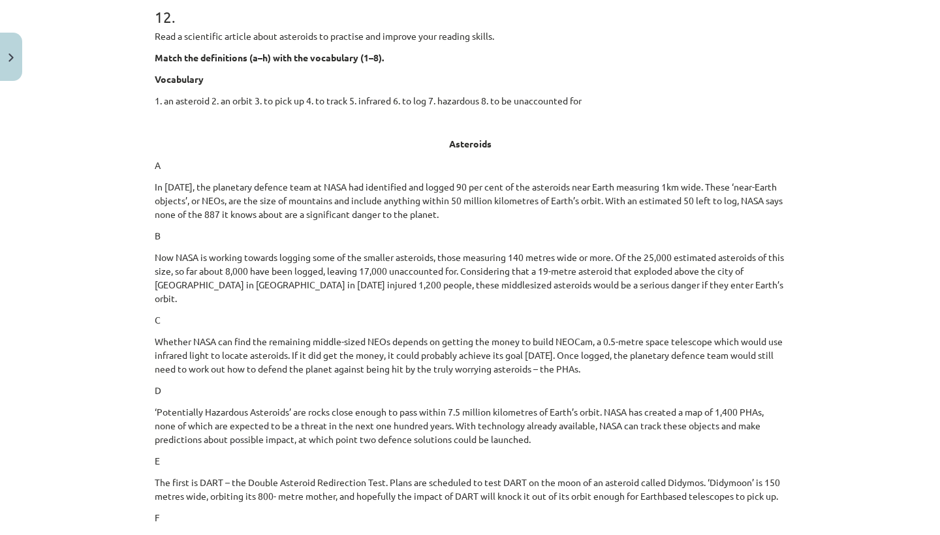
click at [84, 271] on div "Mācību tēma: Angļu valodas i - 11. klases 2. ieskaites mācību materiāls #2 Read…" at bounding box center [470, 267] width 940 height 535
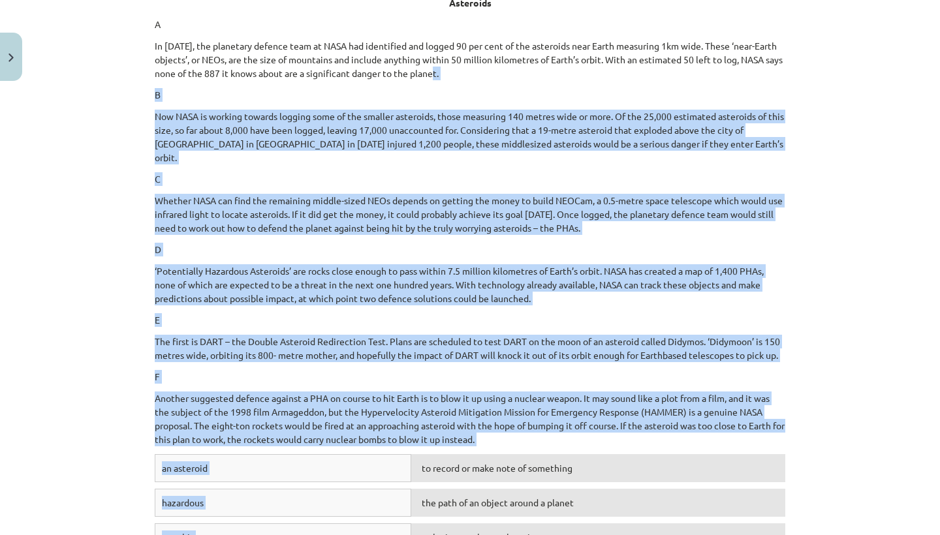
drag, startPoint x: 484, startPoint y: 241, endPoint x: 526, endPoint y: 530, distance: 292.1
click at [526, 530] on div "12 . Read a scientific article about asteroids to practise and improve your rea…" at bounding box center [470, 274] width 630 height 913
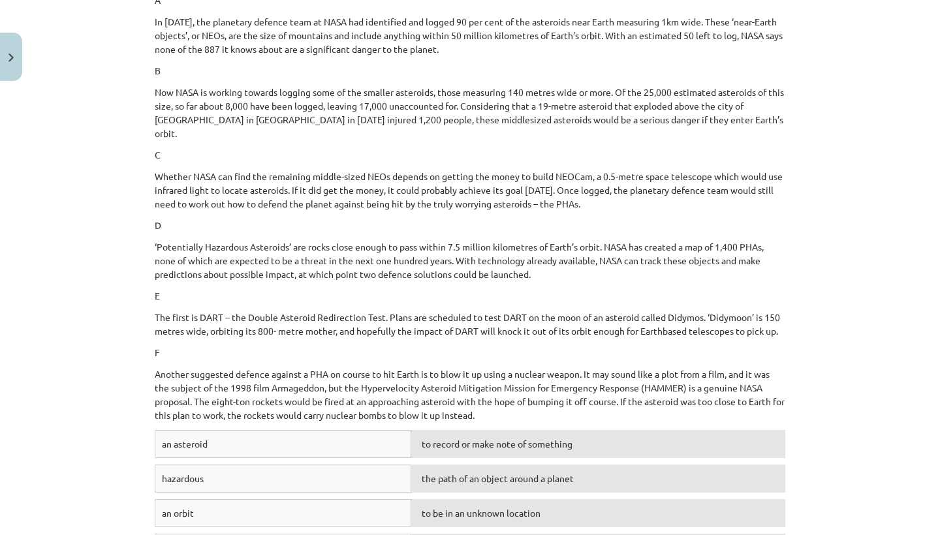
click at [851, 392] on div "Mācību tēma: Angļu valodas i - 11. klases 2. ieskaites mācību materiāls #2 Read…" at bounding box center [470, 267] width 940 height 535
drag, startPoint x: 822, startPoint y: 311, endPoint x: 820, endPoint y: 414, distance: 103.1
click at [820, 414] on div "Mācību tēma: Angļu valodas i - 11. klases 2. ieskaites mācību materiāls #2 Read…" at bounding box center [470, 267] width 940 height 535
click at [654, 458] on div "to record or make note of something" at bounding box center [598, 444] width 374 height 28
drag, startPoint x: 672, startPoint y: 487, endPoint x: 936, endPoint y: 123, distance: 449.0
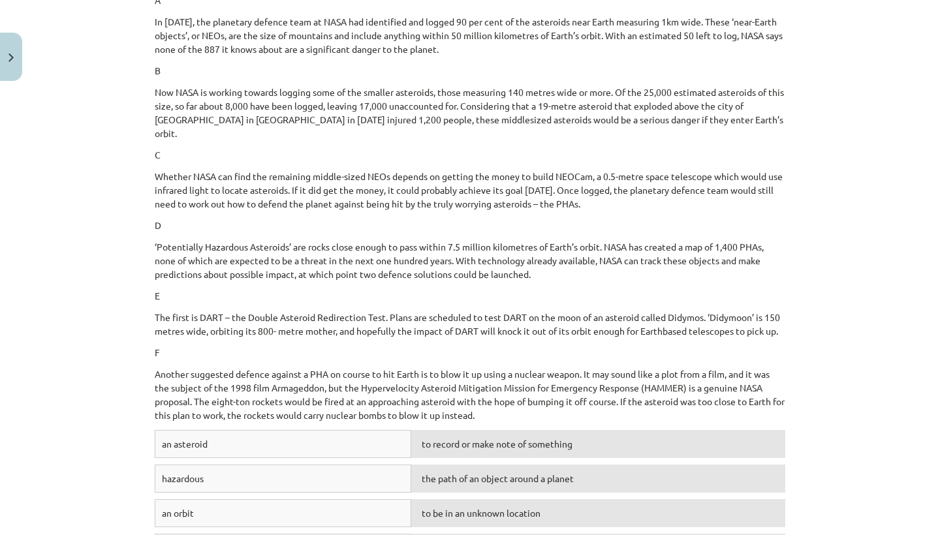
drag, startPoint x: 883, startPoint y: 155, endPoint x: 885, endPoint y: 271, distance: 116.2
click at [885, 271] on div "Mācību tēma: Angļu valodas i - 11. klases 2. ieskaites mācību materiāls #2 Read…" at bounding box center [470, 267] width 940 height 535
drag, startPoint x: 885, startPoint y: 271, endPoint x: 884, endPoint y: 322, distance: 50.9
click at [884, 322] on div "Mācību tēma: Angļu valodas i - 11. klases 2. ieskaites mācību materiāls #2 Read…" at bounding box center [470, 267] width 940 height 535
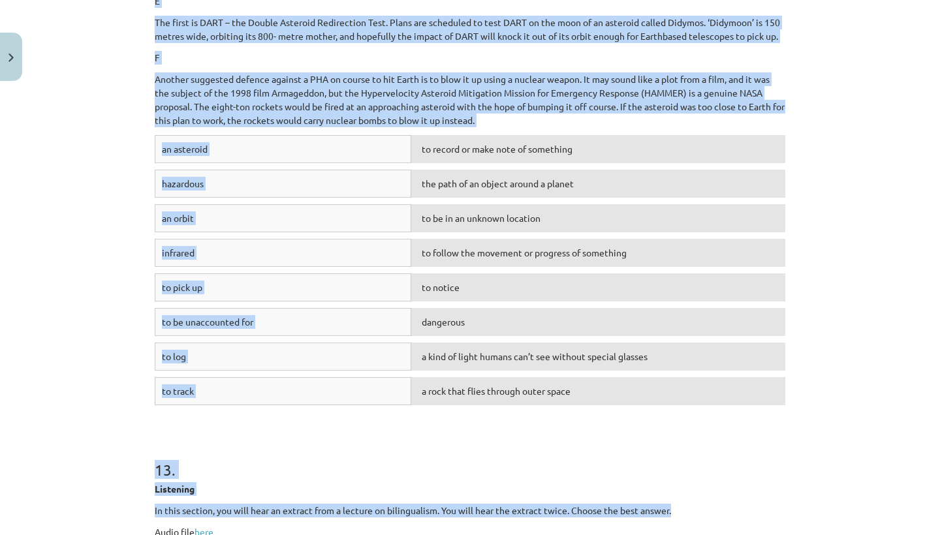
drag, startPoint x: 653, startPoint y: 292, endPoint x: 664, endPoint y: 527, distance: 235.8
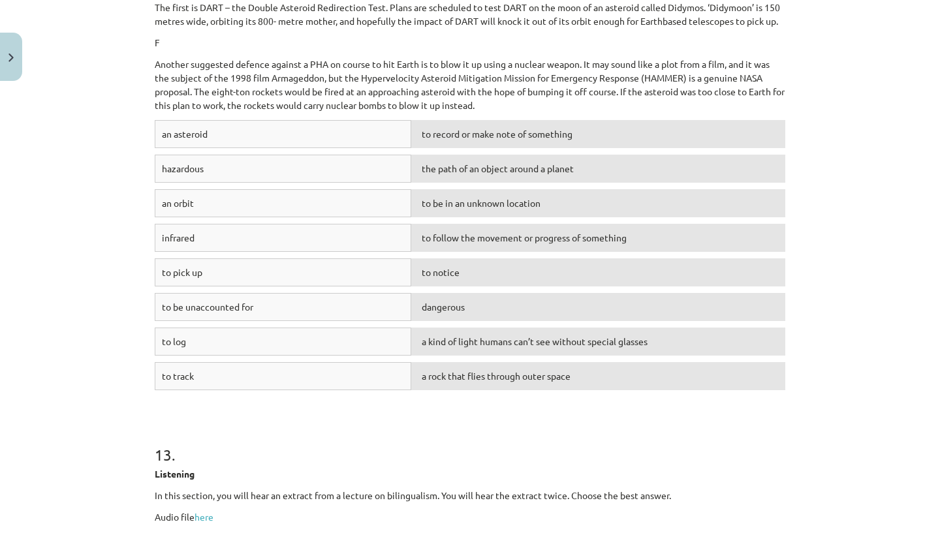
click at [813, 458] on div "Mācību tēma: Angļu valodas i - 11. klases 2. ieskaites mācību materiāls #2 Read…" at bounding box center [470, 267] width 940 height 535
click at [675, 390] on div "a rock that flies through outer space" at bounding box center [598, 376] width 374 height 28
click at [546, 175] on div "dangerous" at bounding box center [598, 169] width 374 height 28
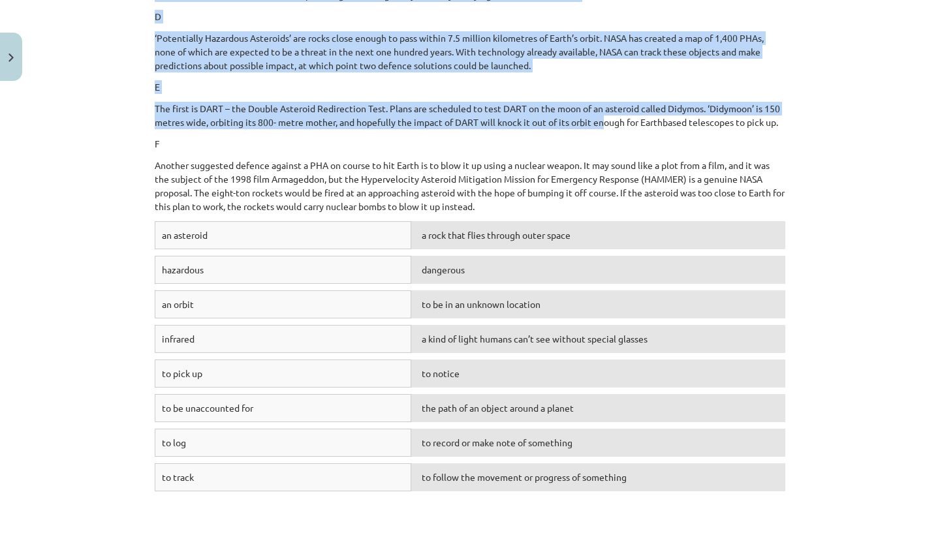
drag, startPoint x: 606, startPoint y: 41, endPoint x: 586, endPoint y: -5, distance: 50.0
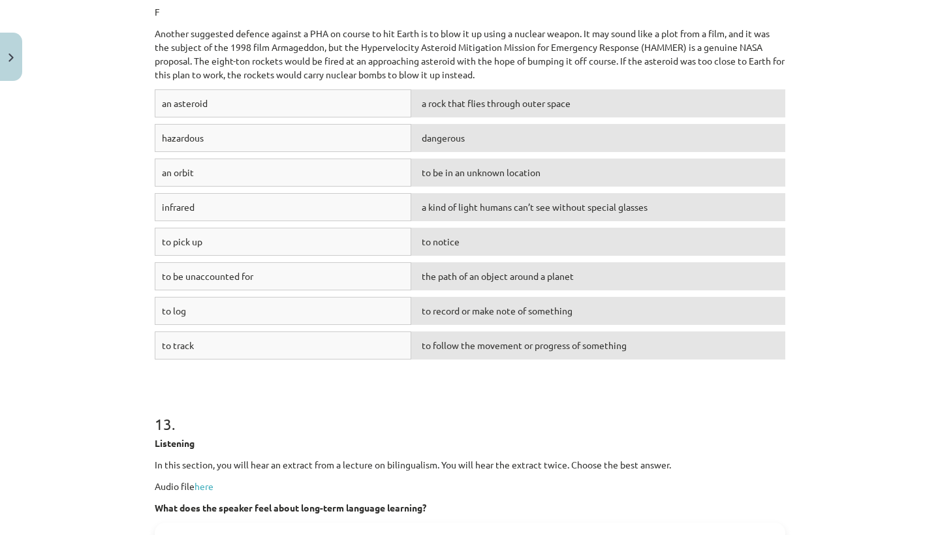
drag, startPoint x: 588, startPoint y: 112, endPoint x: 593, endPoint y: 532, distance: 420.3
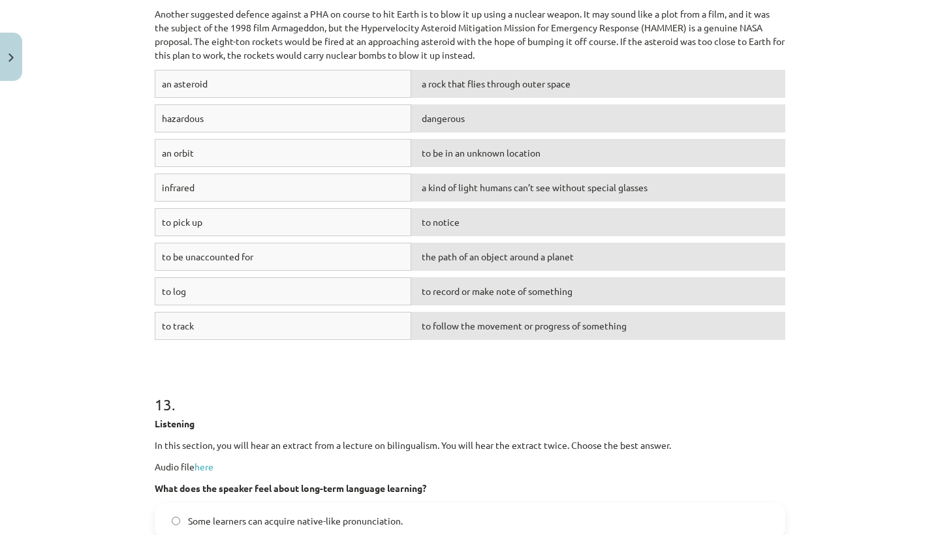
click at [871, 324] on div "Mācību tēma: Angļu valodas i - 11. klases 2. ieskaites mācību materiāls #2 Read…" at bounding box center [470, 267] width 940 height 535
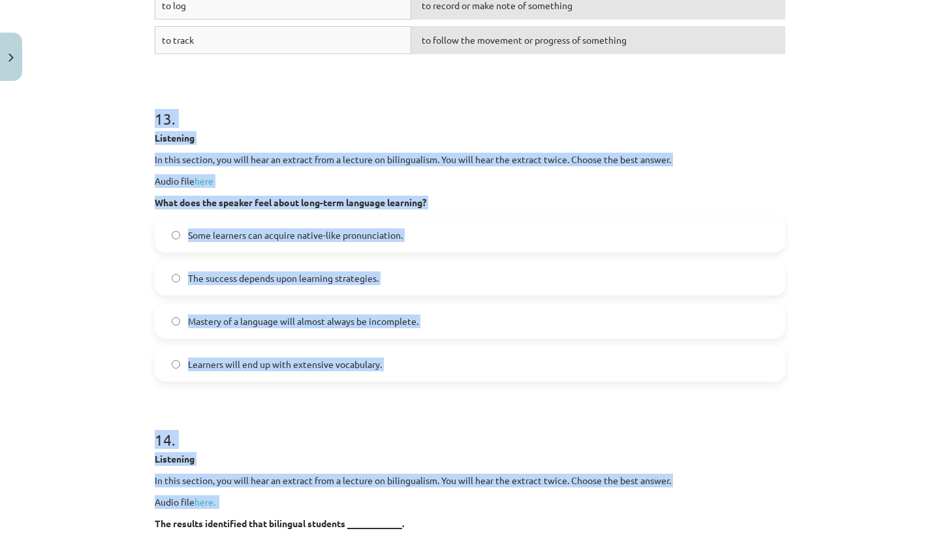
drag, startPoint x: 581, startPoint y: 391, endPoint x: 536, endPoint y: 513, distance: 130.1
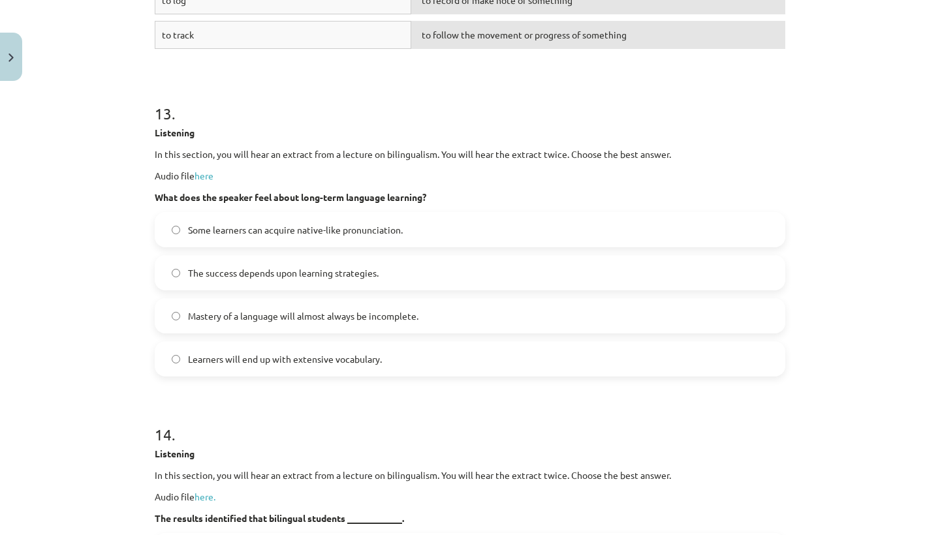
click at [429, 284] on label "The success depends upon learning strategies." at bounding box center [470, 272] width 628 height 33
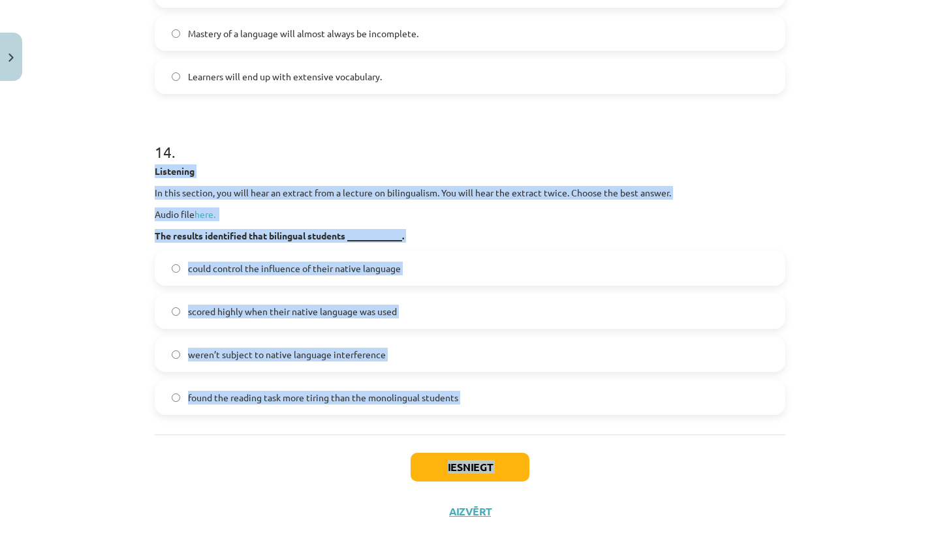
scroll to position [5383, 0]
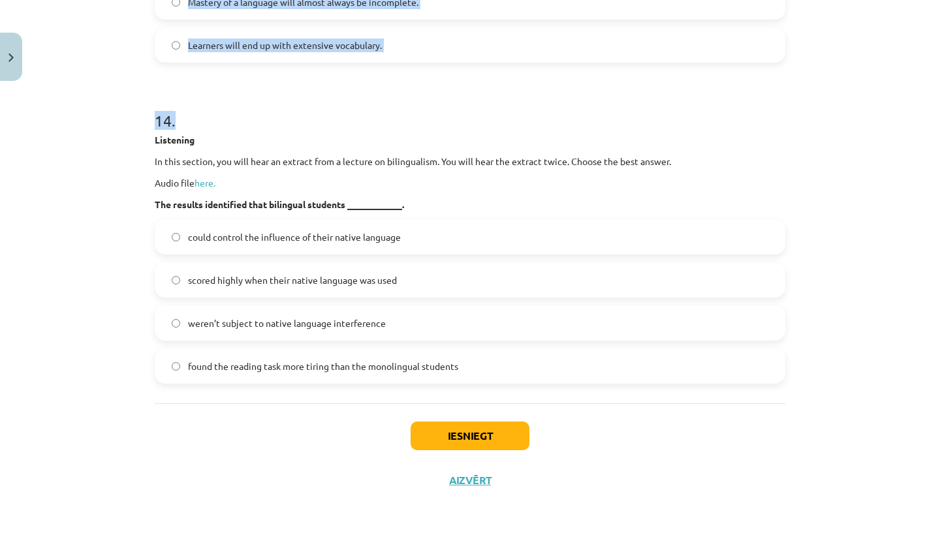
drag, startPoint x: 420, startPoint y: 446, endPoint x: 435, endPoint y: 534, distance: 89.5
click at [435, 534] on div "Mācību tēma: Angļu valodas i - 11. klases 2. ieskaites mācību materiāls #2 Read…" at bounding box center [470, 267] width 940 height 535
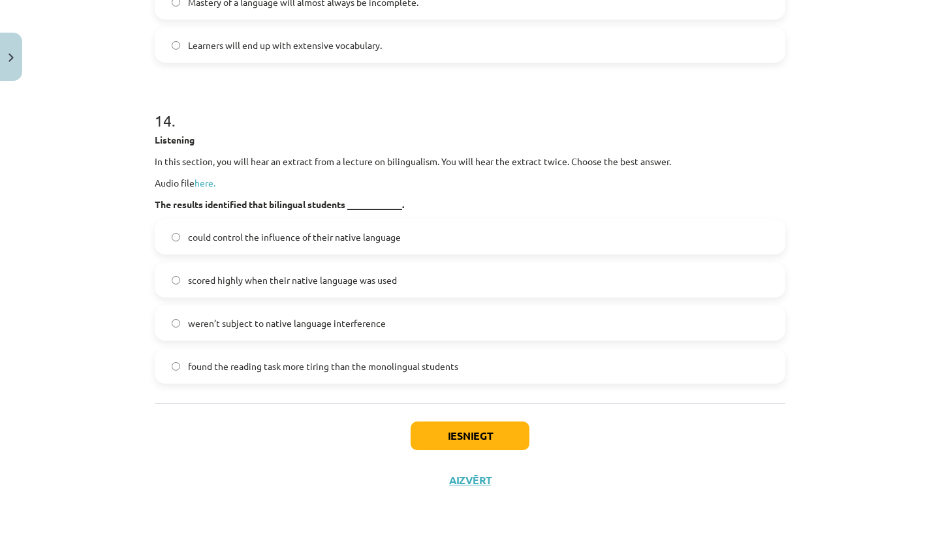
click at [370, 464] on div "Iesniegt Aizvērt" at bounding box center [470, 448] width 630 height 91
click at [348, 362] on span "found the reading task more tiring than the monolingual students" at bounding box center [323, 367] width 270 height 14
click at [450, 425] on button "Iesniegt" at bounding box center [469, 436] width 119 height 29
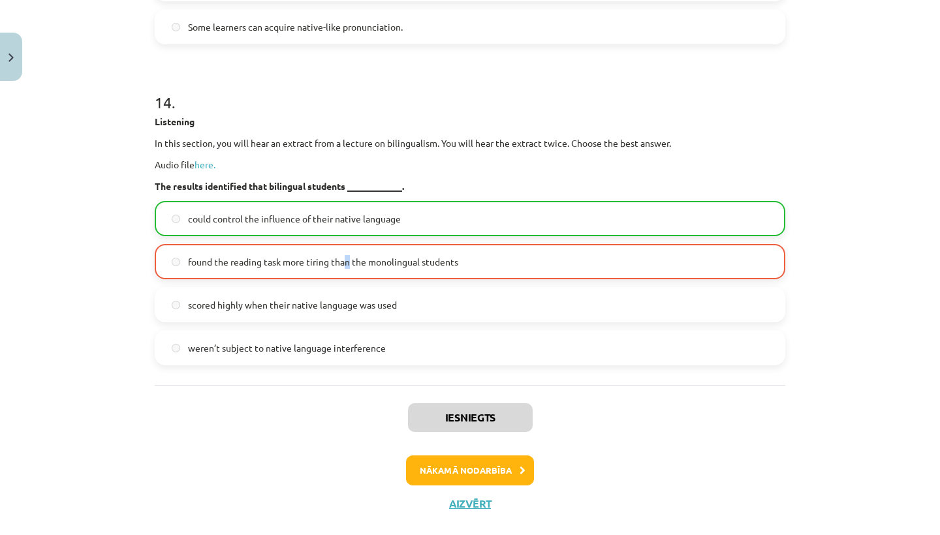
click at [459, 478] on button "Nākamā nodarbība" at bounding box center [470, 470] width 128 height 30
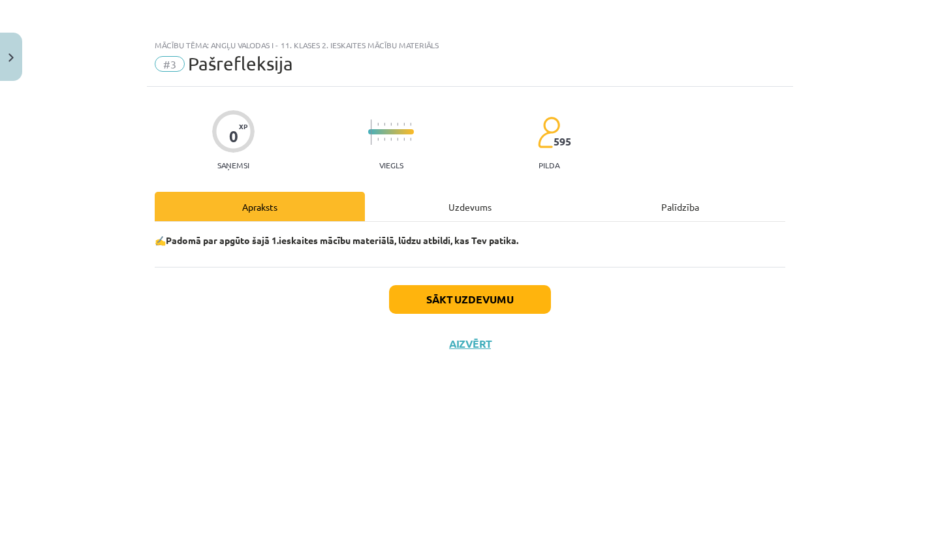
scroll to position [0, 0]
click at [435, 301] on button "Sākt uzdevumu" at bounding box center [470, 299] width 162 height 29
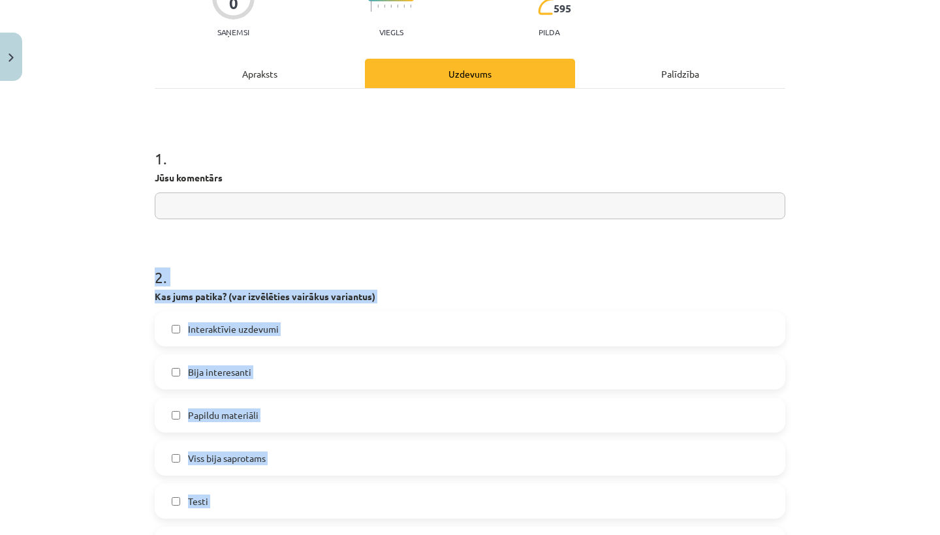
drag, startPoint x: 382, startPoint y: 365, endPoint x: 358, endPoint y: 524, distance: 160.9
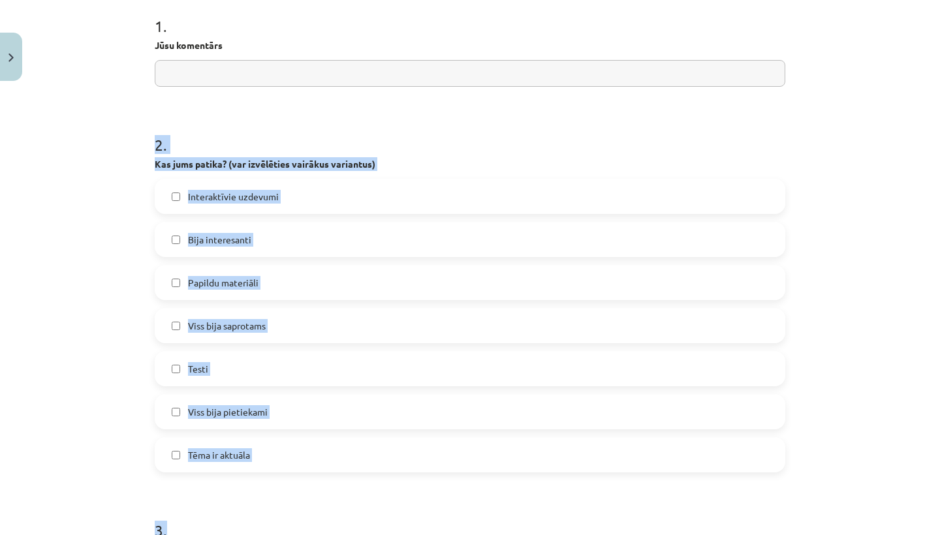
drag, startPoint x: 405, startPoint y: 247, endPoint x: 386, endPoint y: 534, distance: 288.4
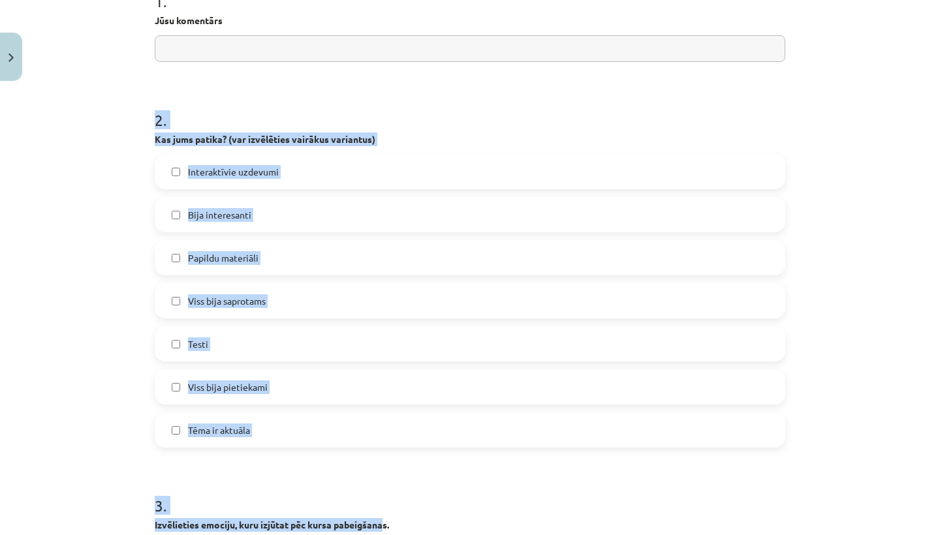
click at [301, 494] on h1 "3 ." at bounding box center [470, 494] width 630 height 40
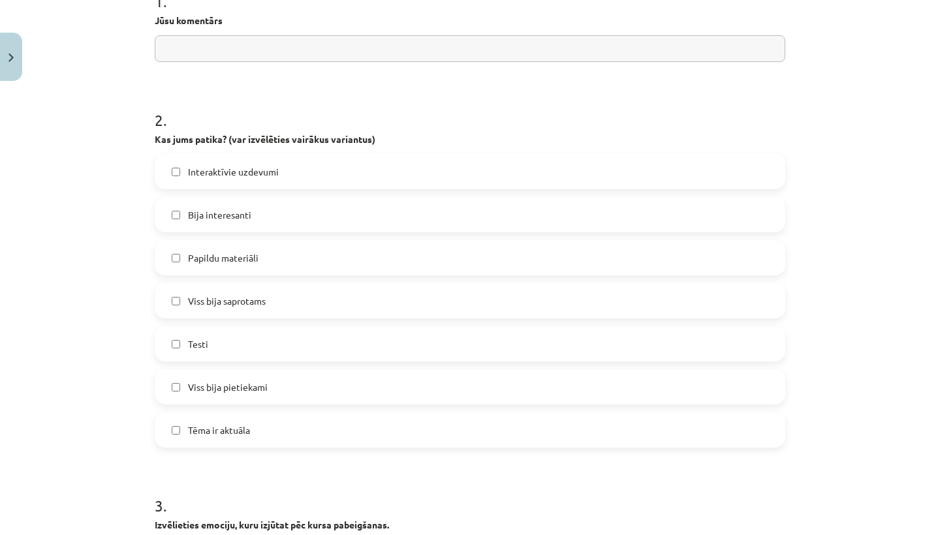
click at [292, 419] on label "Tēma ir aktuāla" at bounding box center [470, 430] width 628 height 33
click at [336, 100] on h1 "2 ." at bounding box center [470, 108] width 630 height 40
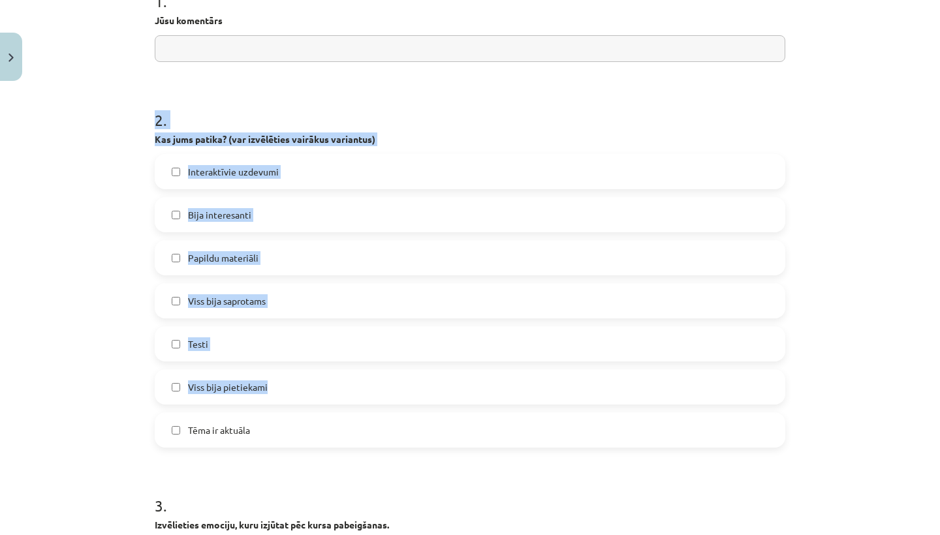
drag, startPoint x: 318, startPoint y: 434, endPoint x: 301, endPoint y: 65, distance: 369.0
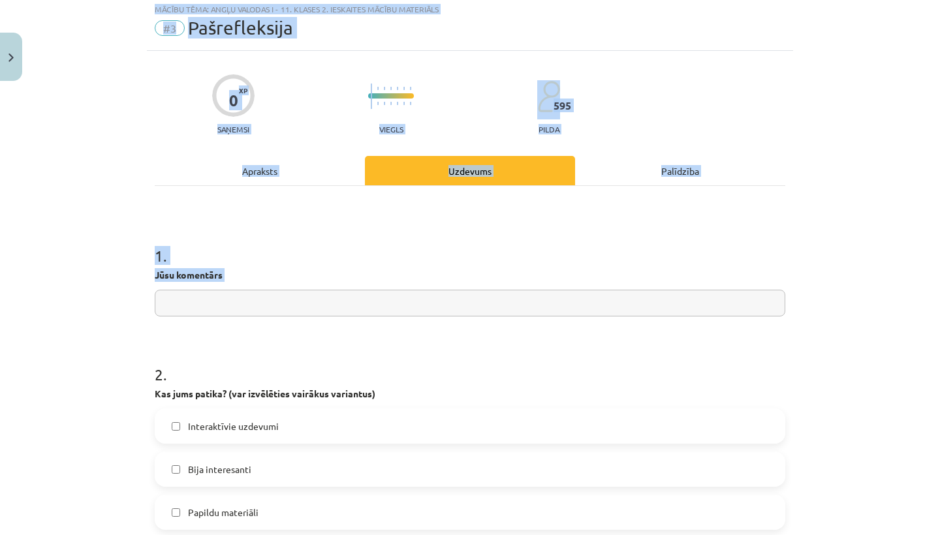
scroll to position [0, 0]
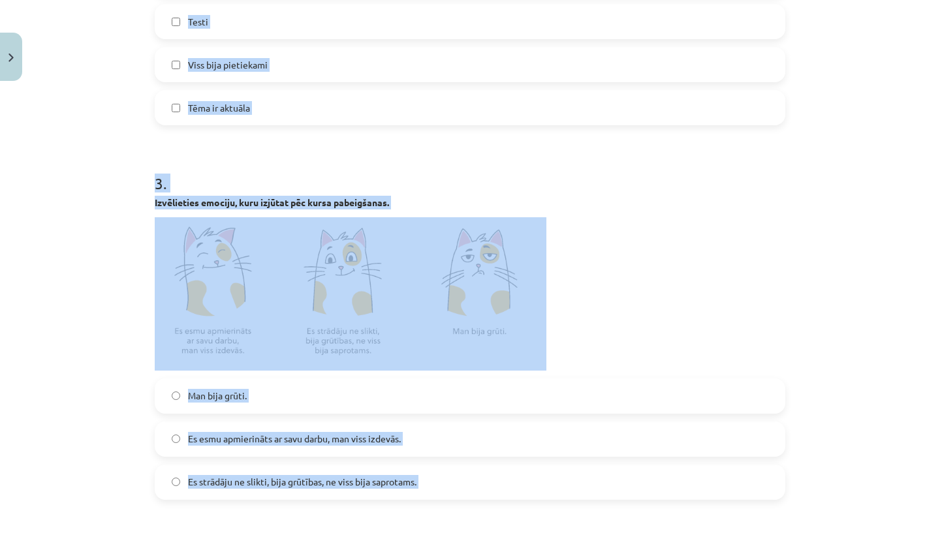
drag, startPoint x: 301, startPoint y: 65, endPoint x: 353, endPoint y: 534, distance: 472.0
click at [353, 534] on form "1 . Jūsu komentārs 2 . Kas jums patika? (var izvēlēties vairākus variantus) Int…" at bounding box center [470, 266] width 630 height 1239
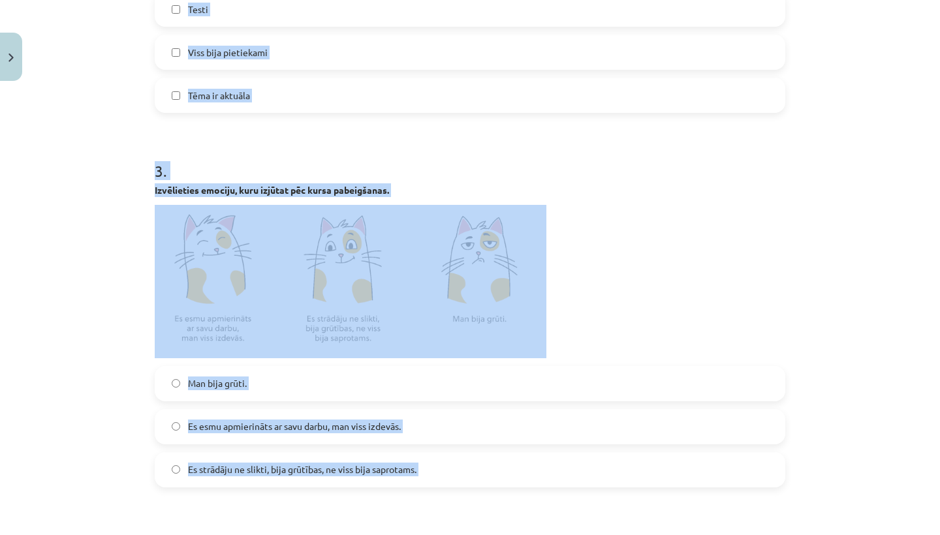
click at [119, 409] on div "Mācību tēma: Angļu valodas i - 11. klases 2. ieskaites mācību materiāls #3 Pašr…" at bounding box center [470, 267] width 940 height 535
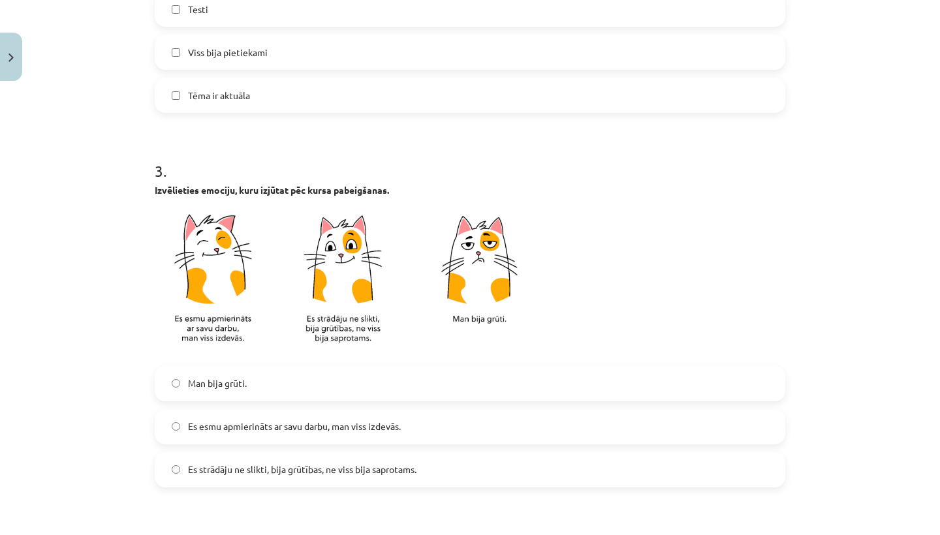
click at [189, 381] on span "Man bija grūti." at bounding box center [217, 384] width 59 height 14
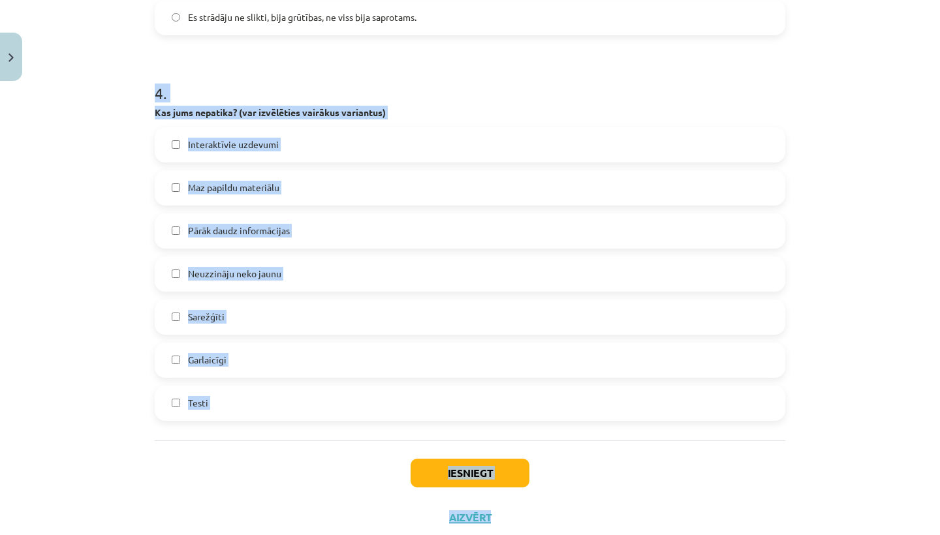
drag, startPoint x: 230, startPoint y: 481, endPoint x: 231, endPoint y: 526, distance: 45.0
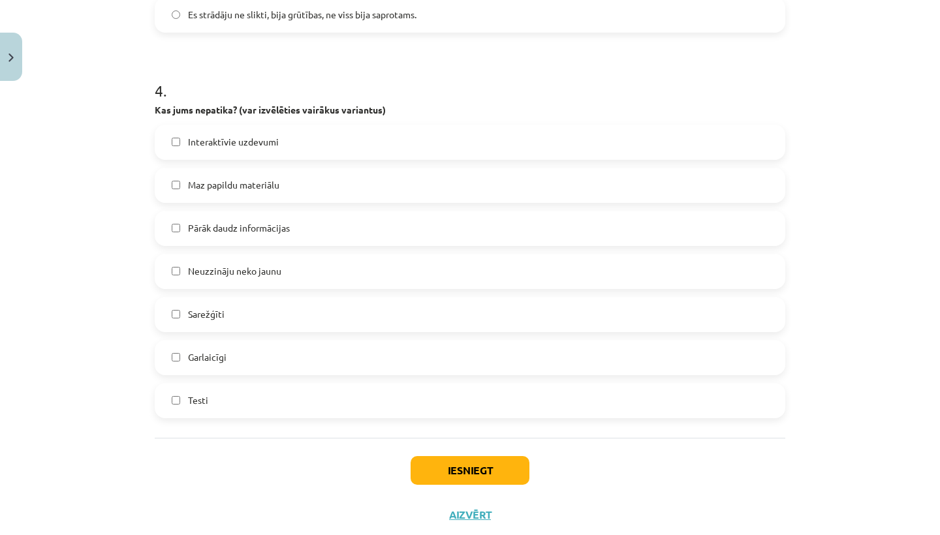
click at [144, 500] on div "Mācību tēma: Angļu valodas i - 11. klases 2. ieskaites mācību materiāls #3 Pašr…" at bounding box center [470, 267] width 940 height 535
click at [241, 224] on span "Pārāk daudz informācijas" at bounding box center [239, 228] width 102 height 14
click at [217, 317] on span "Sarežģīti" at bounding box center [206, 314] width 37 height 14
click at [477, 478] on button "Iesniegt" at bounding box center [469, 470] width 119 height 29
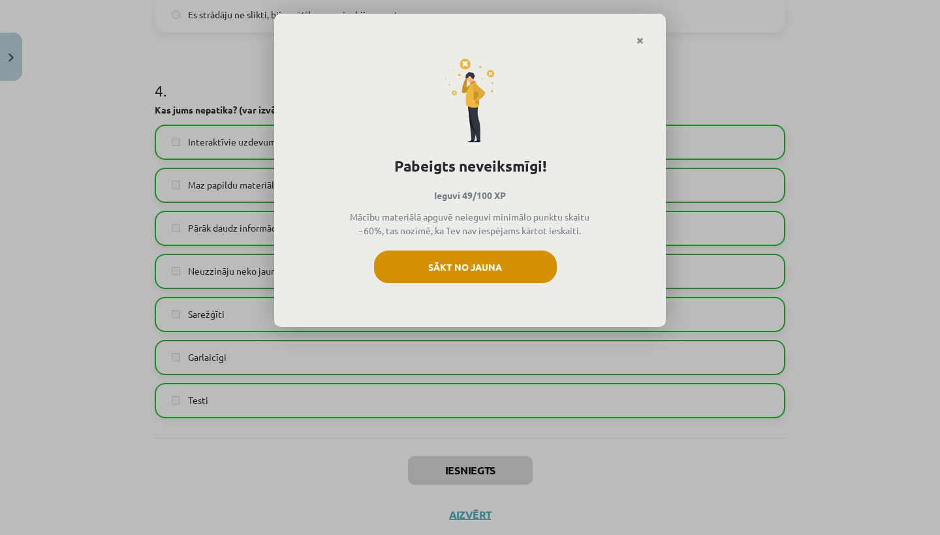
click at [478, 277] on button "Sākt no jauna" at bounding box center [465, 267] width 183 height 33
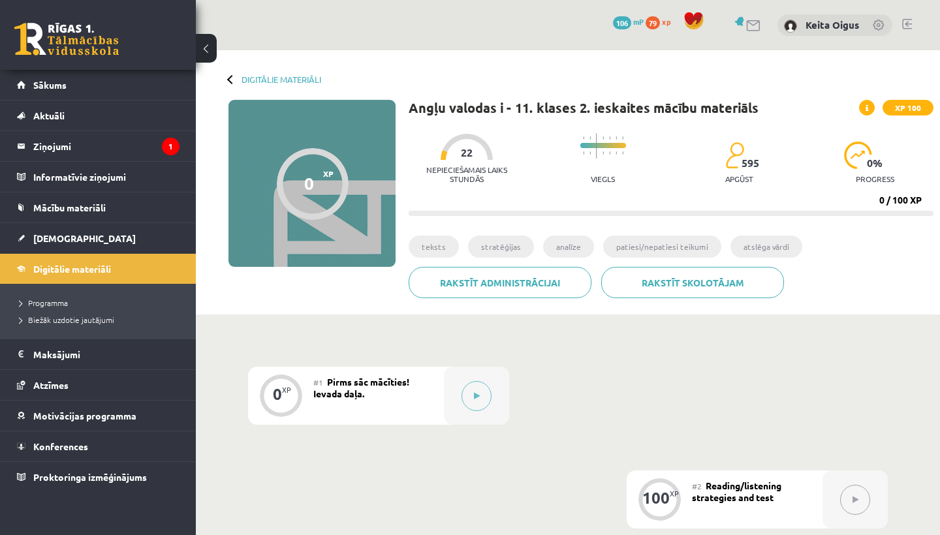
scroll to position [238, 0]
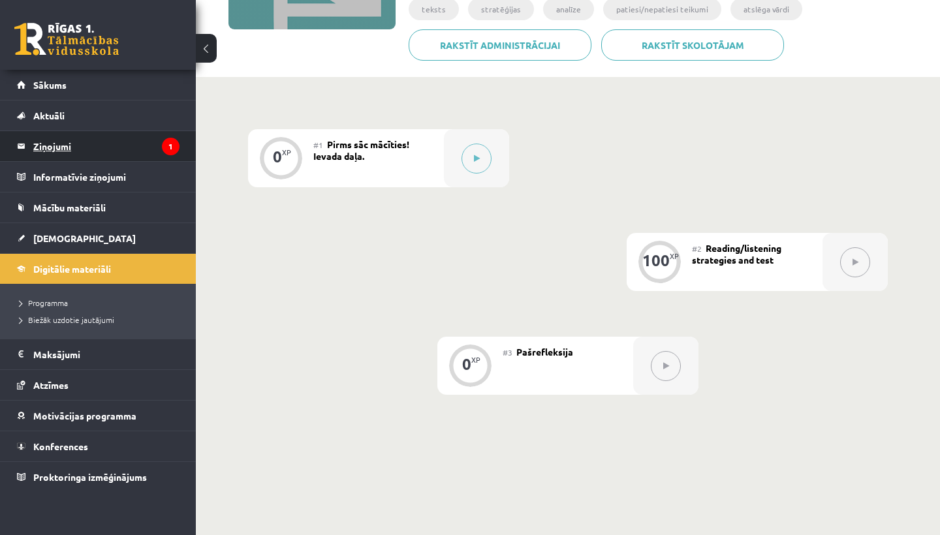
click at [147, 139] on legend "Ziņojumi 1" at bounding box center [106, 146] width 146 height 30
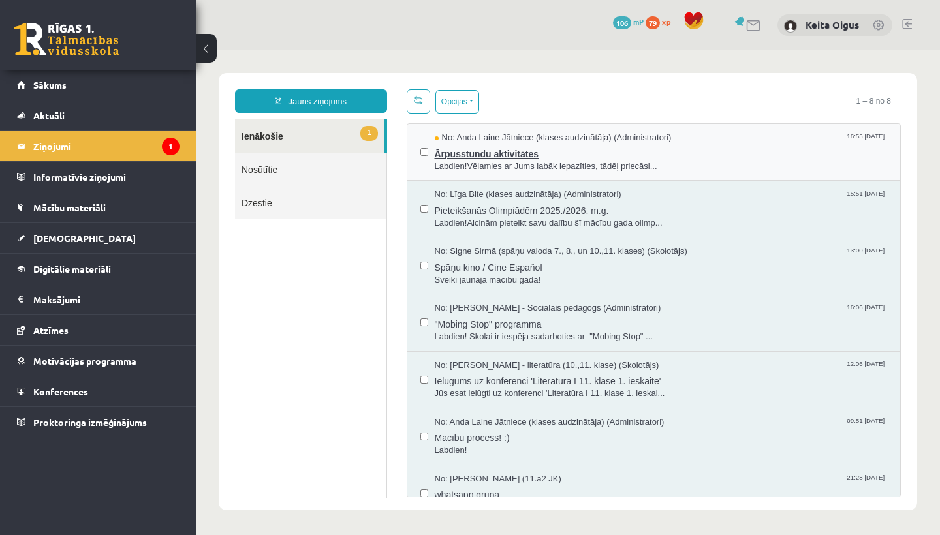
click at [485, 141] on span "No: Anda Laine Jātniece (klases audzinātāja) (Administratori)" at bounding box center [553, 138] width 237 height 12
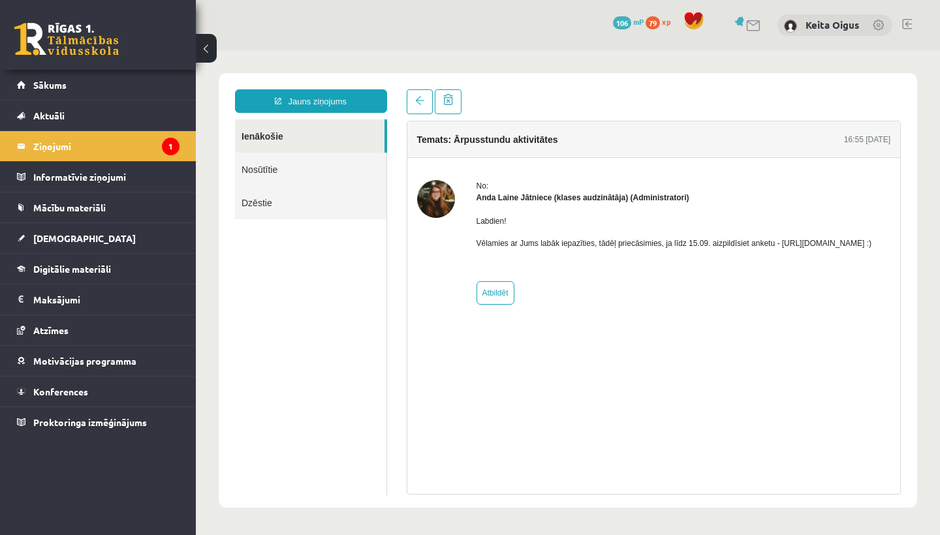
drag, startPoint x: 476, startPoint y: 250, endPoint x: 621, endPoint y: 255, distance: 145.0
click at [621, 249] on p "Vēlamies ar Jums labāk iepazīties, tādēļ priecāsimies, ja līdz 15.09. aizpildīs…" at bounding box center [673, 244] width 395 height 12
click at [622, 249] on p "Vēlamies ar Jums labāk iepazīties, tādēļ priecāsimies, ja līdz 15.09. aizpildīs…" at bounding box center [673, 244] width 395 height 12
drag, startPoint x: 626, startPoint y: 258, endPoint x: 473, endPoint y: 254, distance: 152.7
click at [473, 254] on div "No: Anda Laine Jātniece (klases audzinātāja) (Administratori) Labdien! Vēlamies…" at bounding box center [654, 242] width 474 height 125
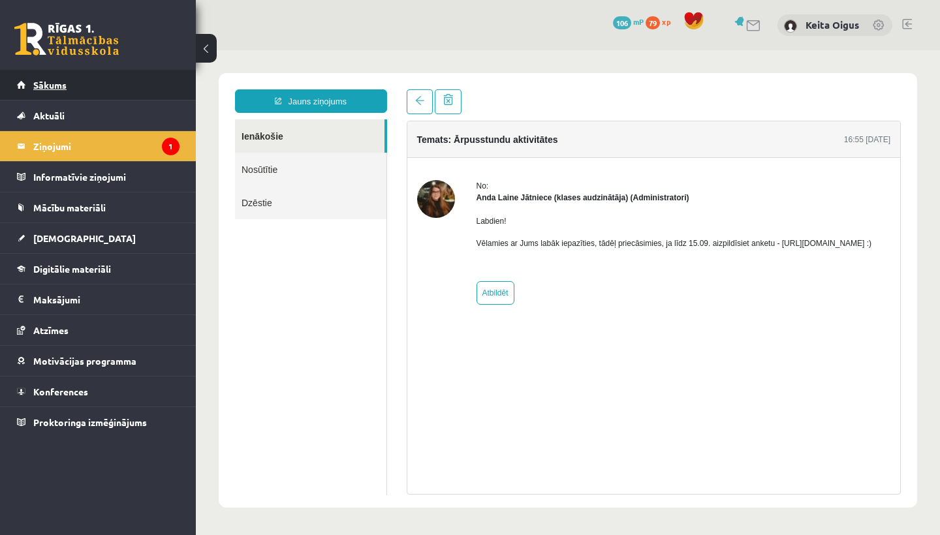
click at [125, 88] on link "Sākums" at bounding box center [98, 85] width 162 height 30
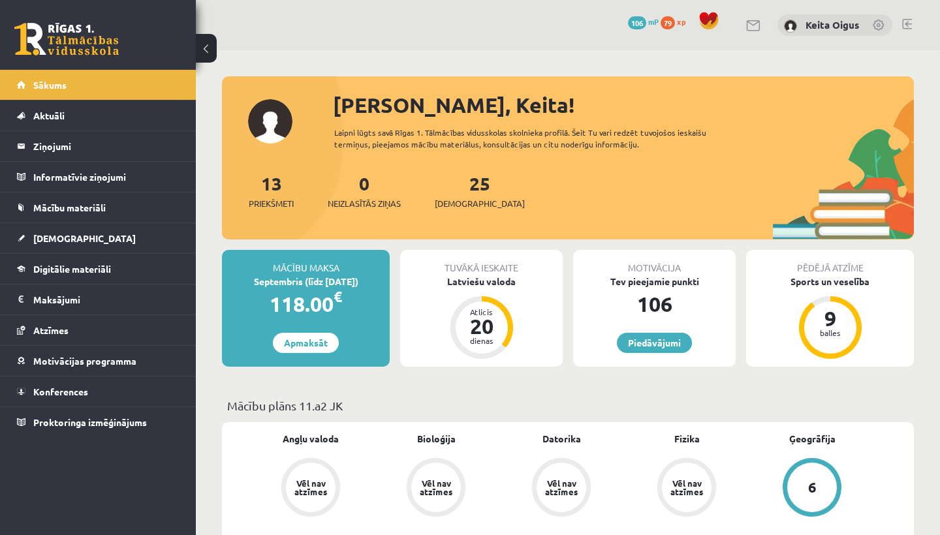
click at [810, 17] on div "Keita Oigus" at bounding box center [834, 25] width 115 height 22
click at [815, 27] on link "Keita Oigus" at bounding box center [832, 24] width 54 height 13
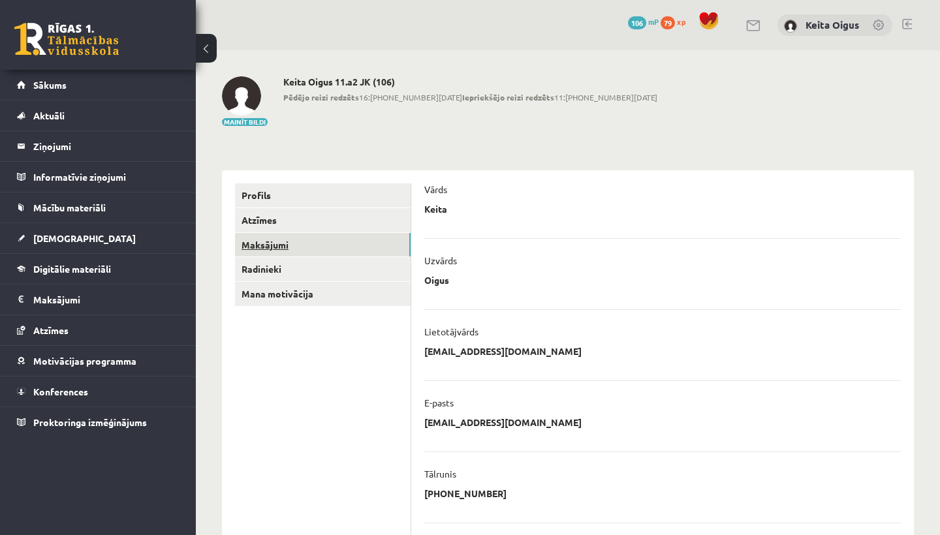
click at [337, 249] on link "Maksājumi" at bounding box center [323, 245] width 176 height 24
